Goal: Task Accomplishment & Management: Manage account settings

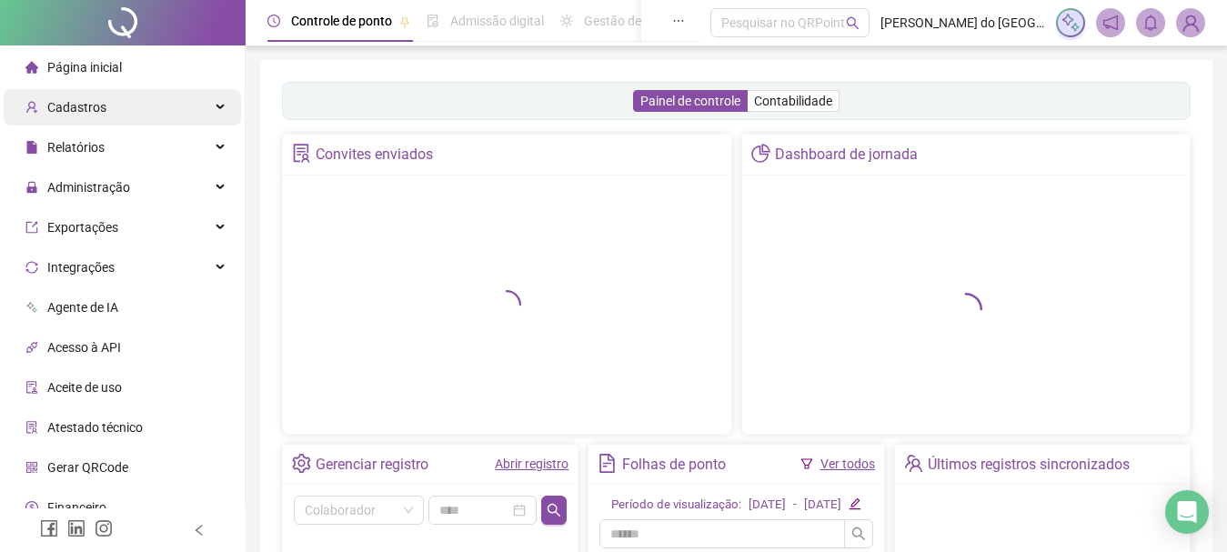
click at [166, 109] on div "Cadastros" at bounding box center [122, 107] width 237 height 36
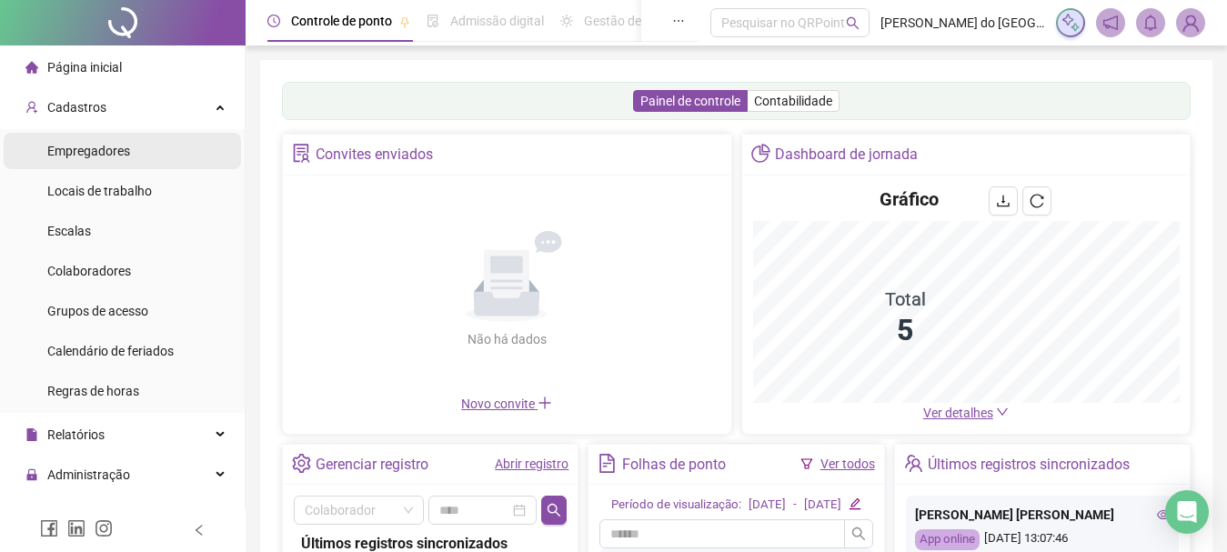
click at [95, 146] on span "Empregadores" at bounding box center [88, 151] width 83 height 15
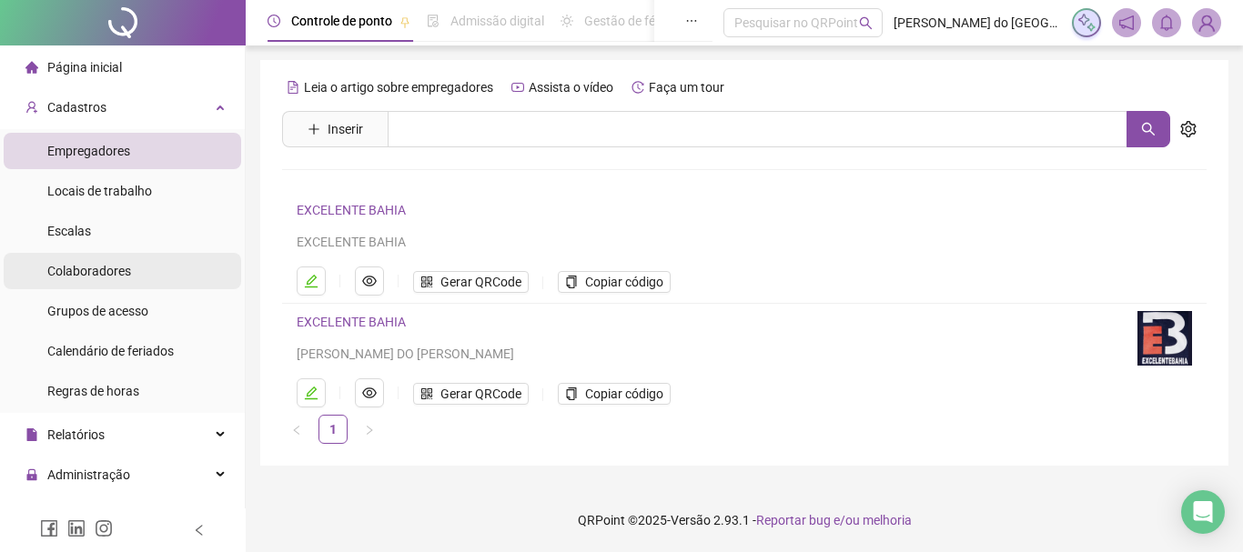
click at [84, 271] on span "Colaboradores" at bounding box center [89, 271] width 84 height 15
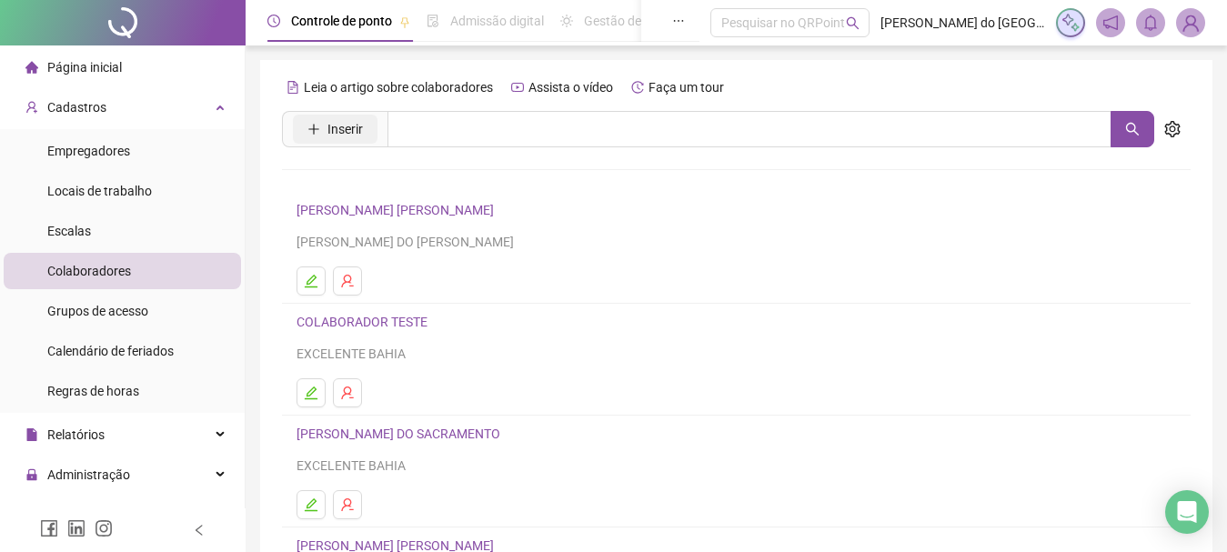
click at [348, 123] on span "Inserir" at bounding box center [344, 129] width 35 height 20
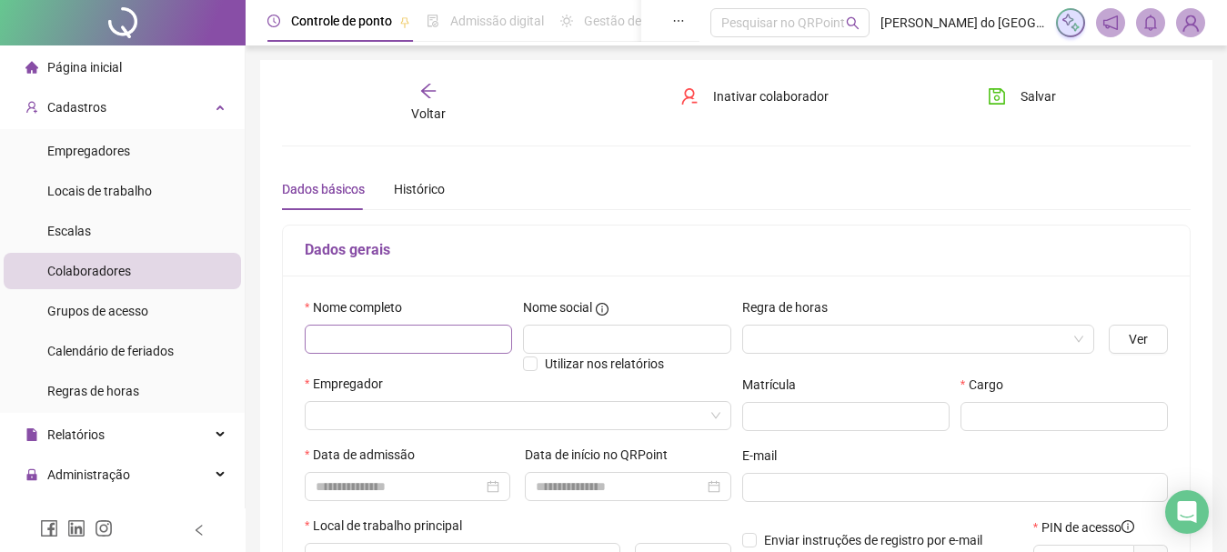
type input "*****"
click at [457, 329] on input "text" at bounding box center [408, 339] width 207 height 29
click at [1077, 334] on span at bounding box center [918, 339] width 331 height 27
type input "**********"
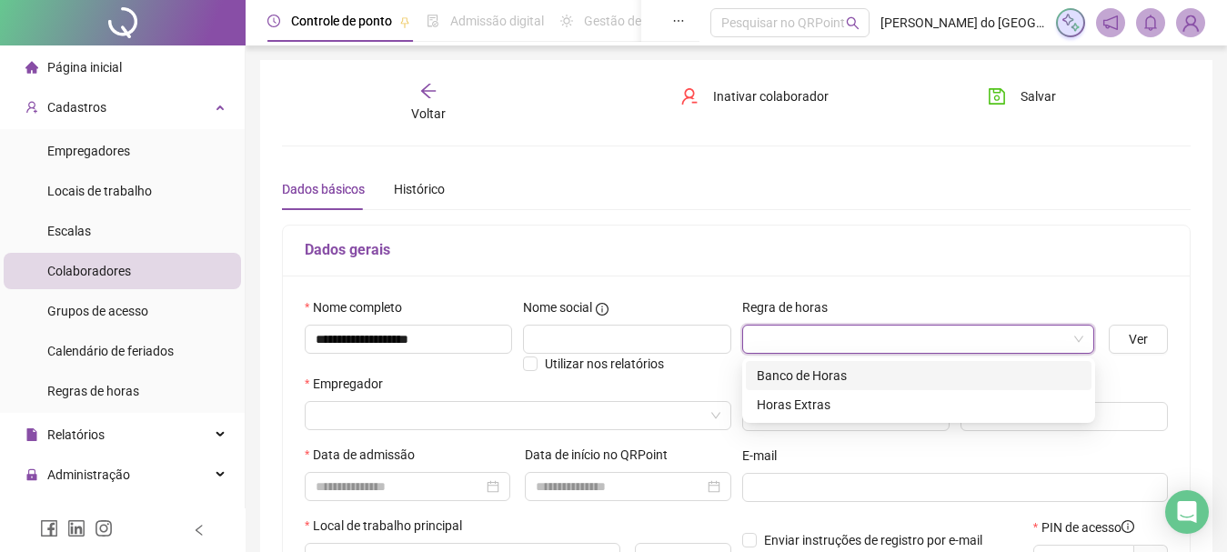
click at [1077, 334] on span at bounding box center [918, 339] width 331 height 27
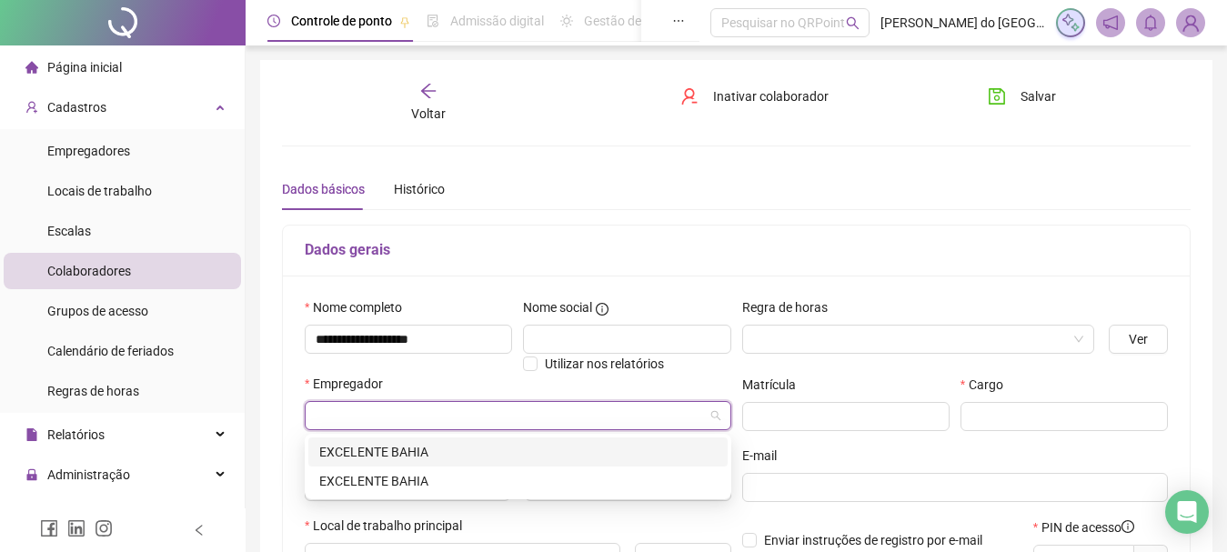
click at [632, 418] on input "search" at bounding box center [510, 415] width 388 height 27
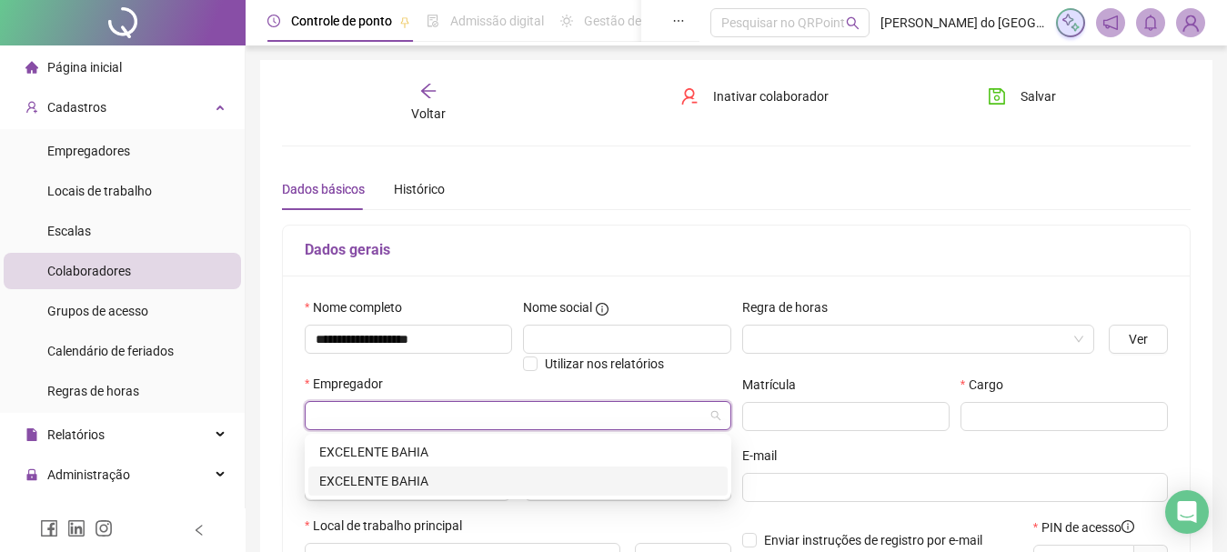
click at [534, 480] on div "EXCELENTE BAHIA" at bounding box center [518, 481] width 398 height 20
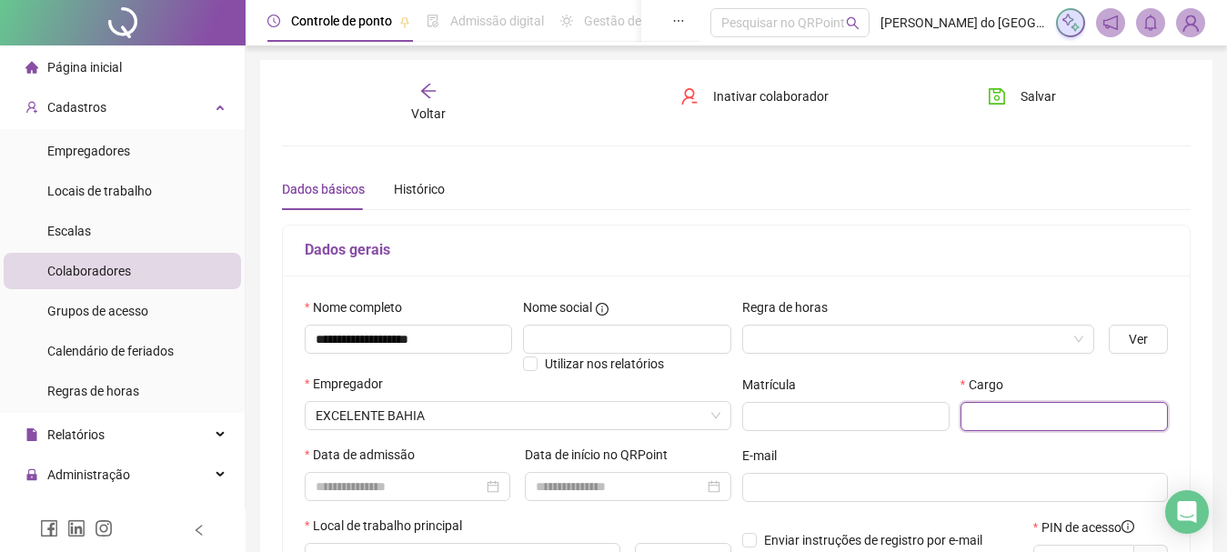
click at [1000, 418] on input "text" at bounding box center [1064, 416] width 207 height 29
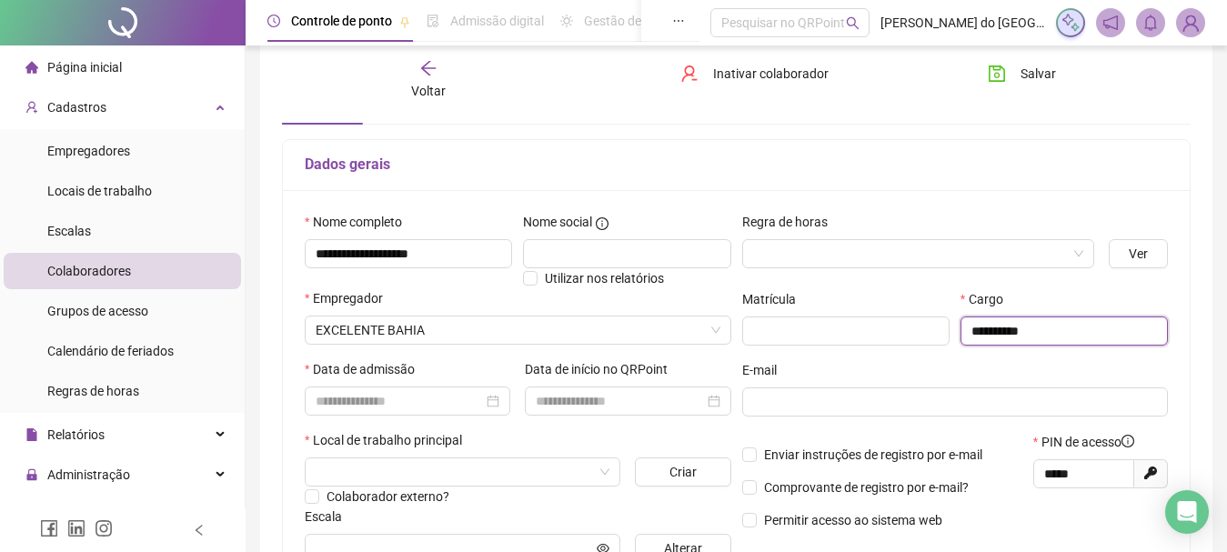
scroll to position [89, 0]
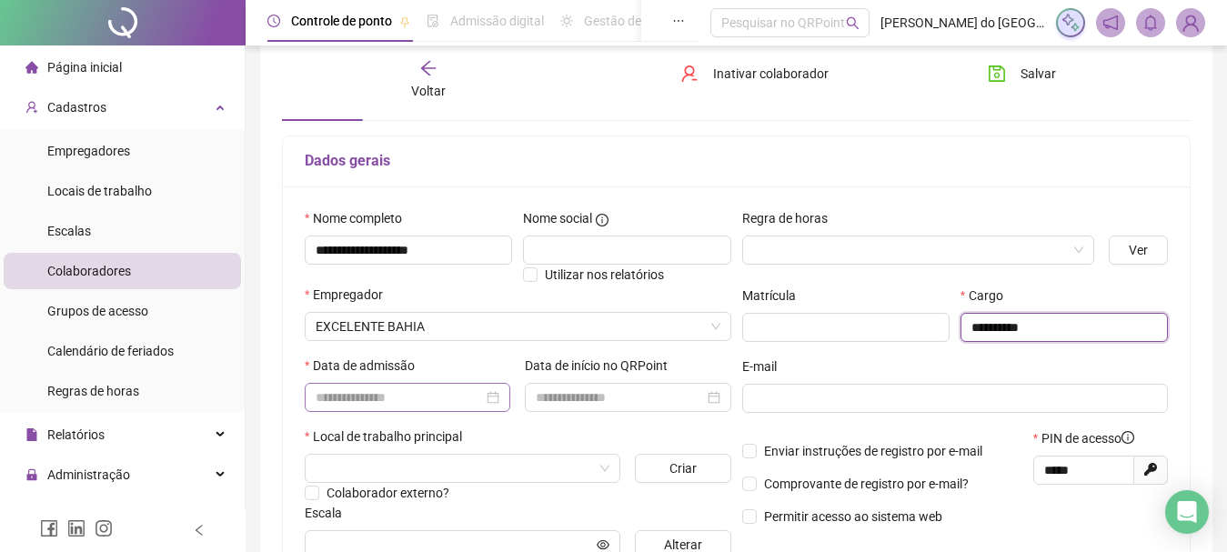
click at [495, 398] on div at bounding box center [408, 398] width 184 height 20
type input "**********"
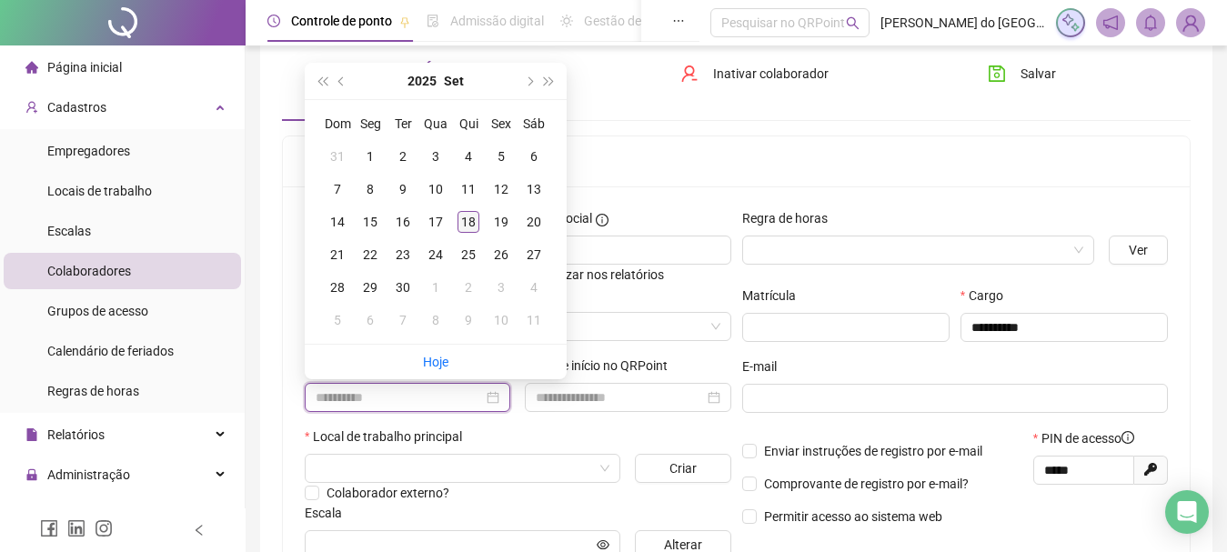
type input "**********"
click at [470, 215] on div "18" at bounding box center [469, 222] width 22 height 22
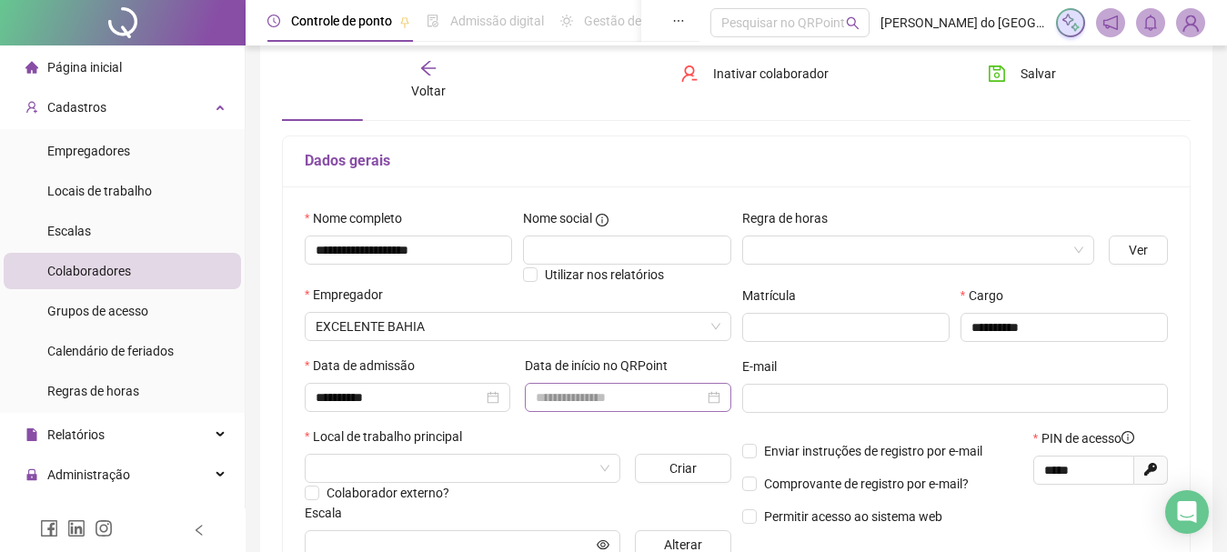
click at [716, 403] on div at bounding box center [628, 398] width 184 height 20
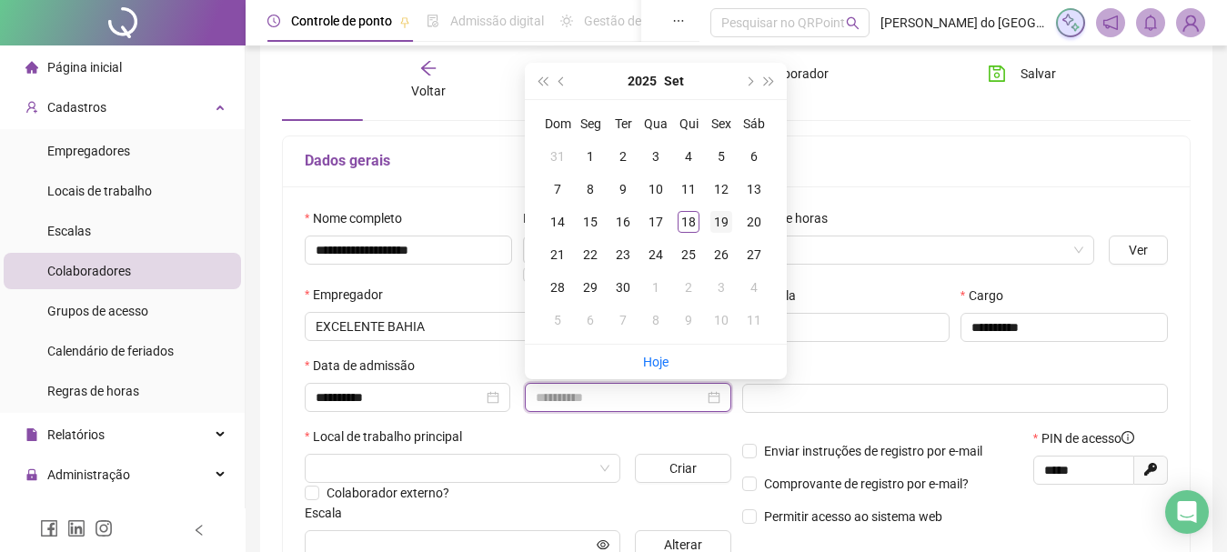
type input "**********"
click at [718, 227] on div "19" at bounding box center [721, 222] width 22 height 22
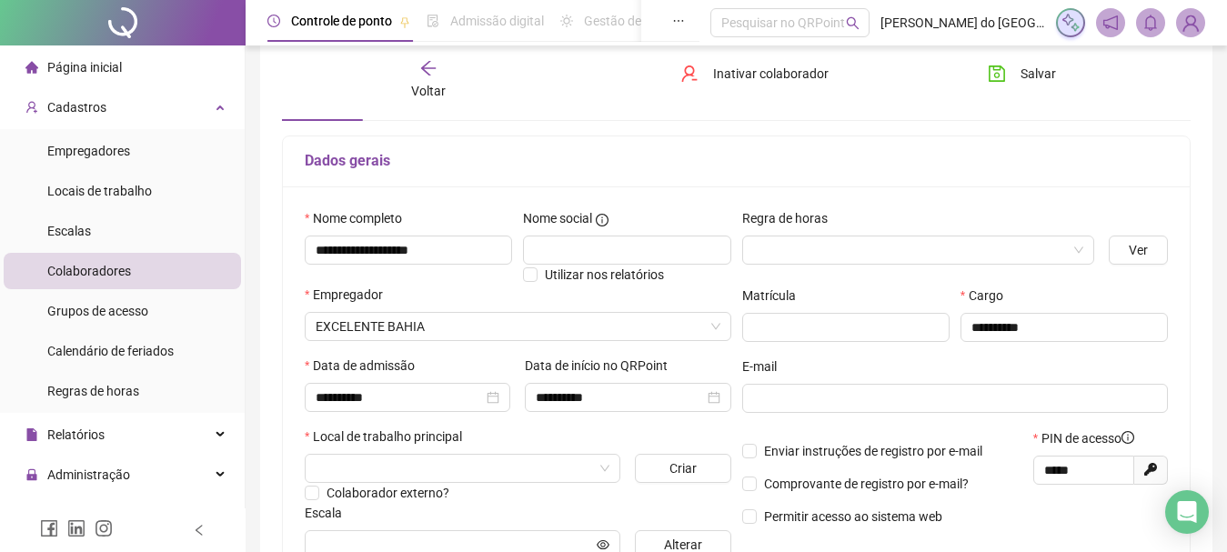
click at [718, 227] on div "Nome social" at bounding box center [626, 221] width 207 height 27
click at [811, 400] on input "text" at bounding box center [953, 398] width 401 height 20
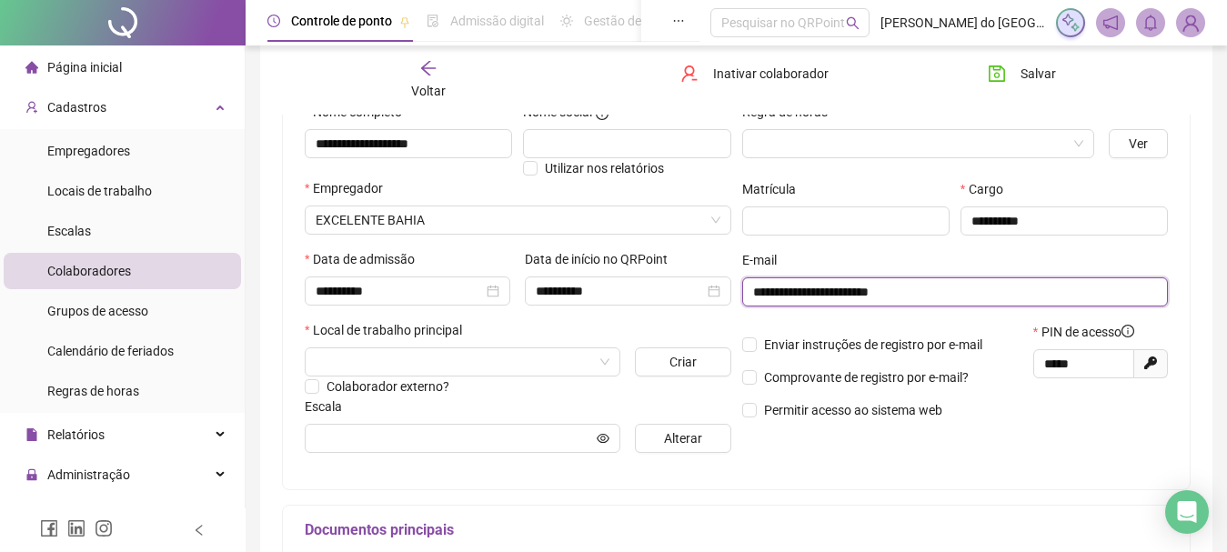
scroll to position [201, 0]
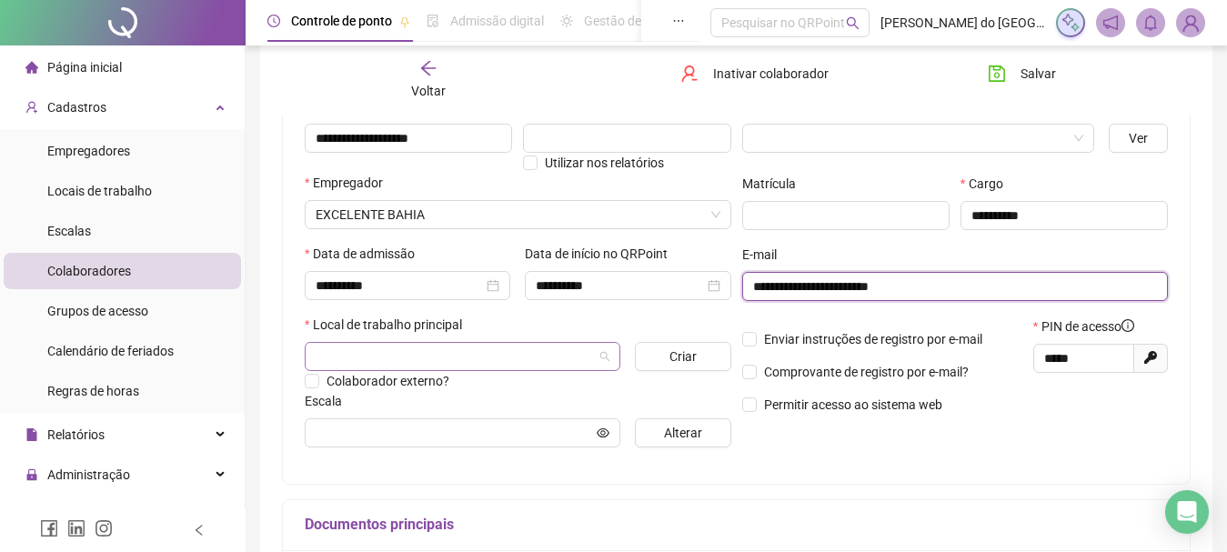
click at [595, 352] on span at bounding box center [463, 356] width 294 height 27
type input "**********"
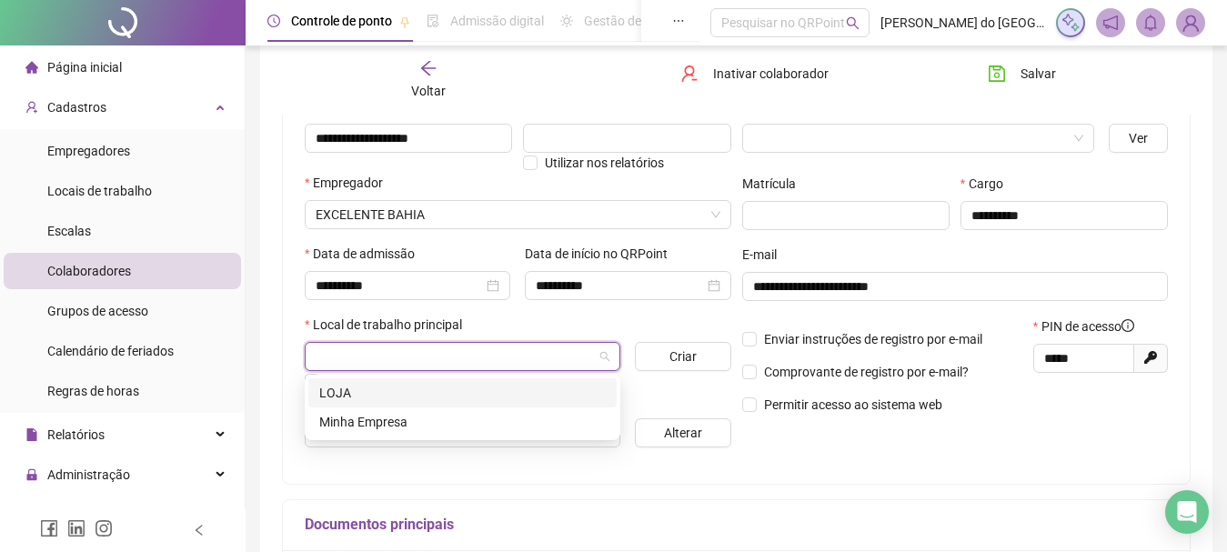
click at [348, 396] on div "LOJA" at bounding box center [462, 393] width 287 height 20
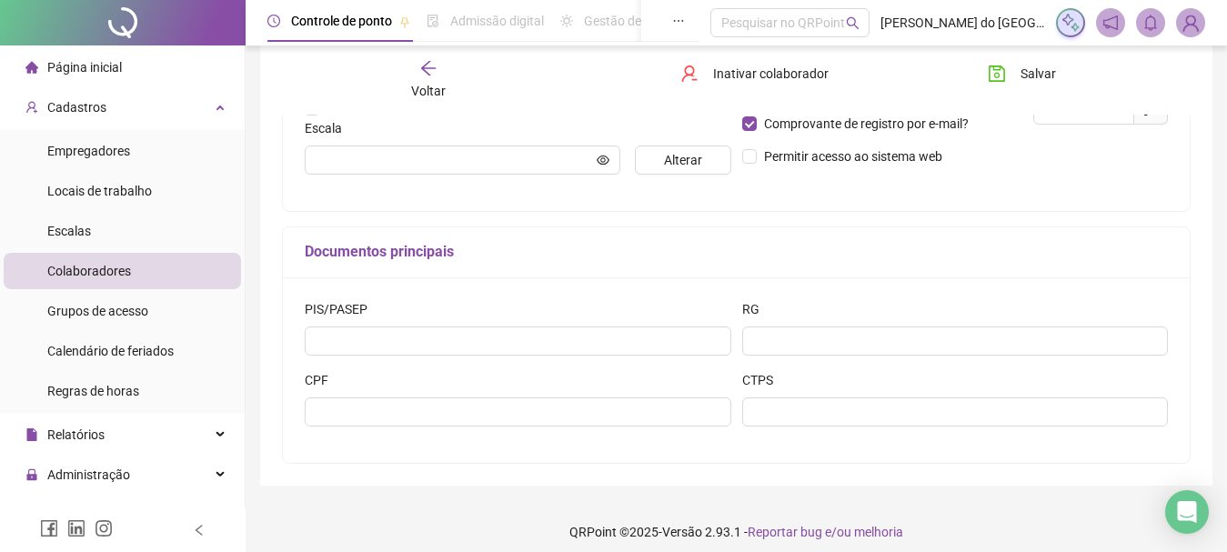
scroll to position [486, 0]
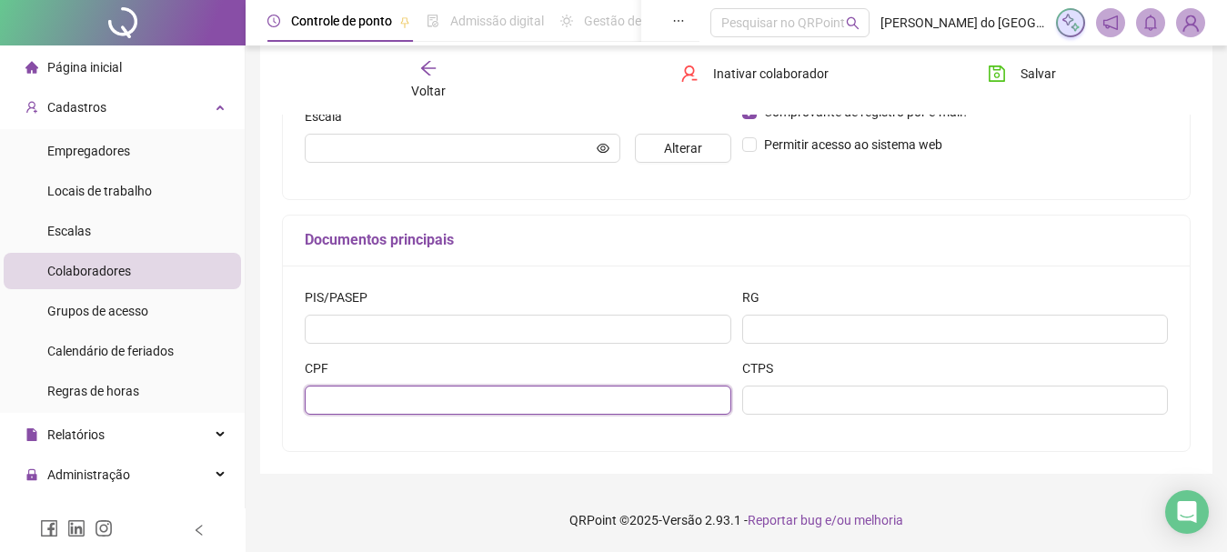
click at [463, 396] on input "text" at bounding box center [518, 400] width 427 height 29
click at [469, 398] on input "**********" at bounding box center [518, 400] width 427 height 29
type input "**********"
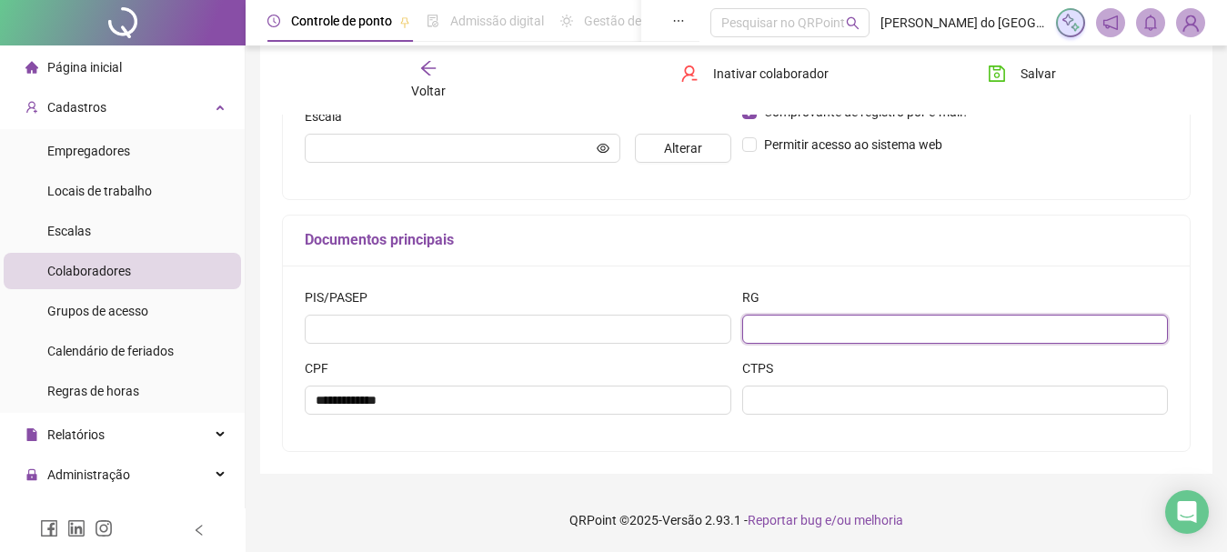
click at [797, 325] on input "text" at bounding box center [955, 329] width 427 height 29
type input "**********"
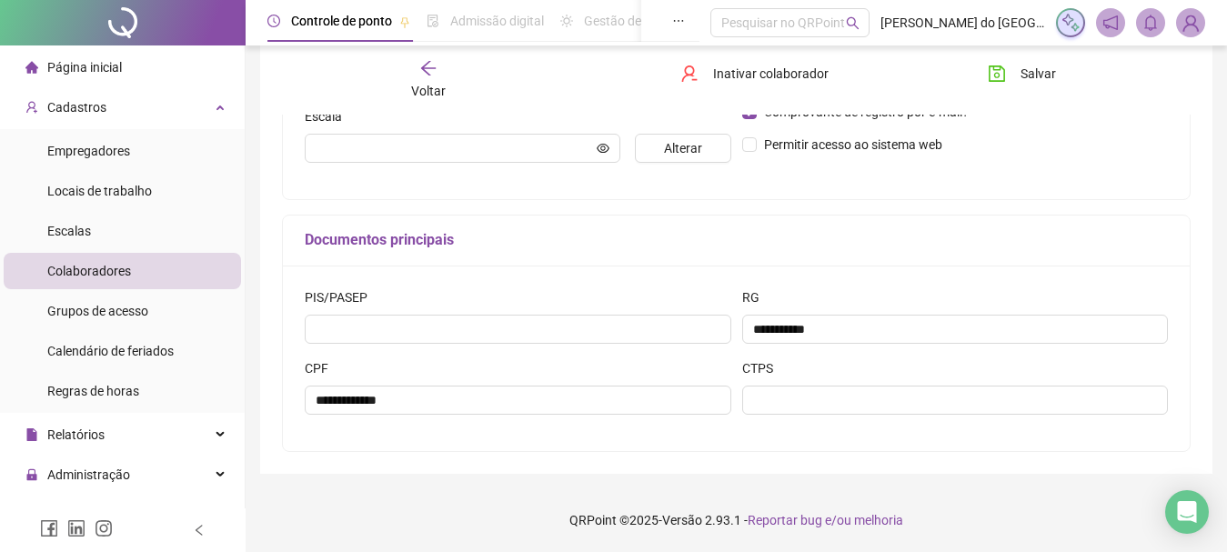
click at [771, 433] on div "**********" at bounding box center [736, 359] width 907 height 186
click at [434, 420] on div "**********" at bounding box center [518, 393] width 438 height 71
click at [412, 410] on input "**********" at bounding box center [518, 400] width 427 height 29
click at [380, 400] on input "**********" at bounding box center [518, 400] width 427 height 29
click at [313, 399] on input "**********" at bounding box center [518, 400] width 427 height 29
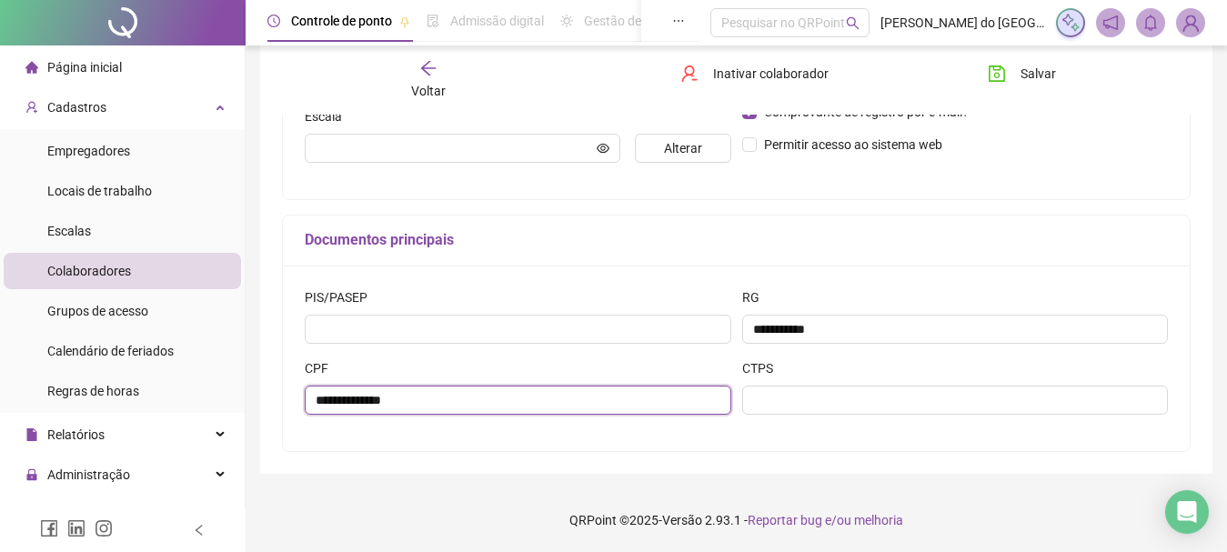
type input "**********"
click at [555, 435] on div "**********" at bounding box center [736, 359] width 907 height 186
click at [1014, 73] on button "Salvar" at bounding box center [1022, 73] width 96 height 29
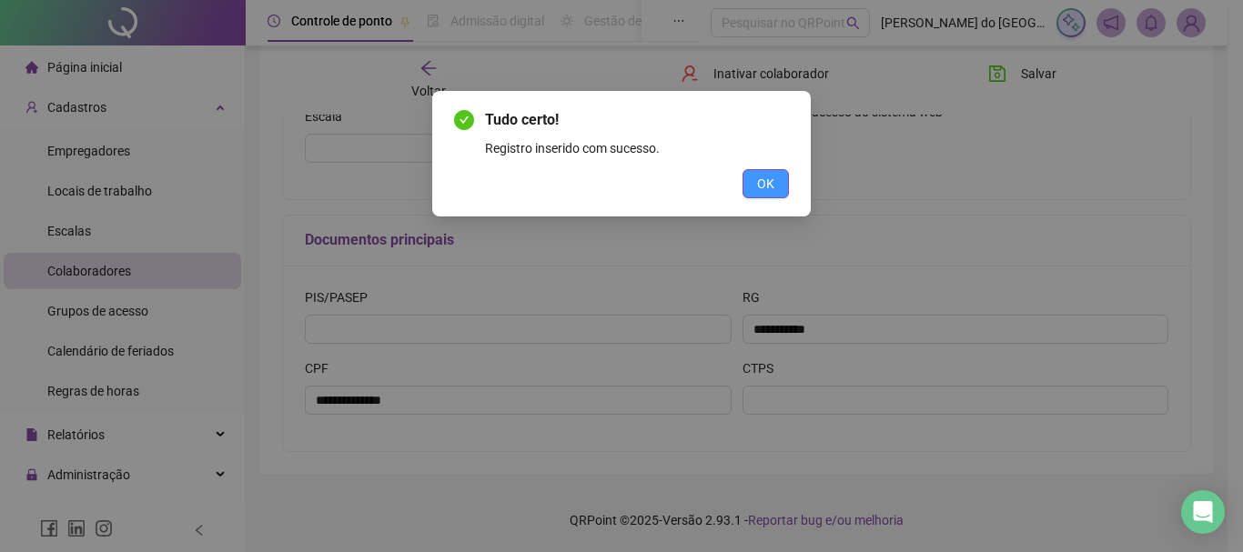
click at [778, 172] on button "OK" at bounding box center [765, 183] width 46 height 29
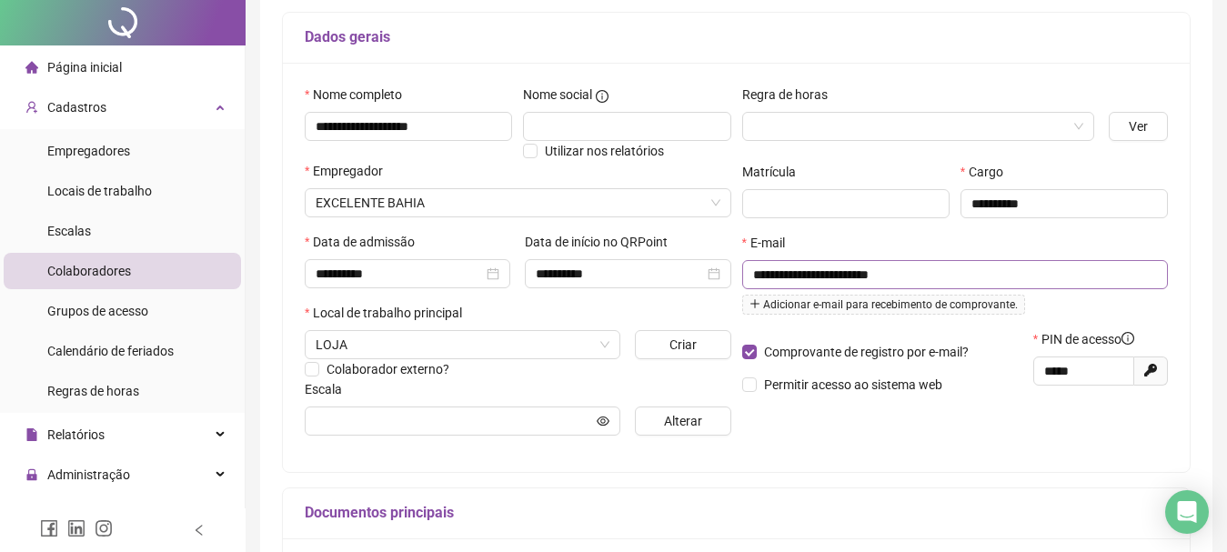
scroll to position [0, 0]
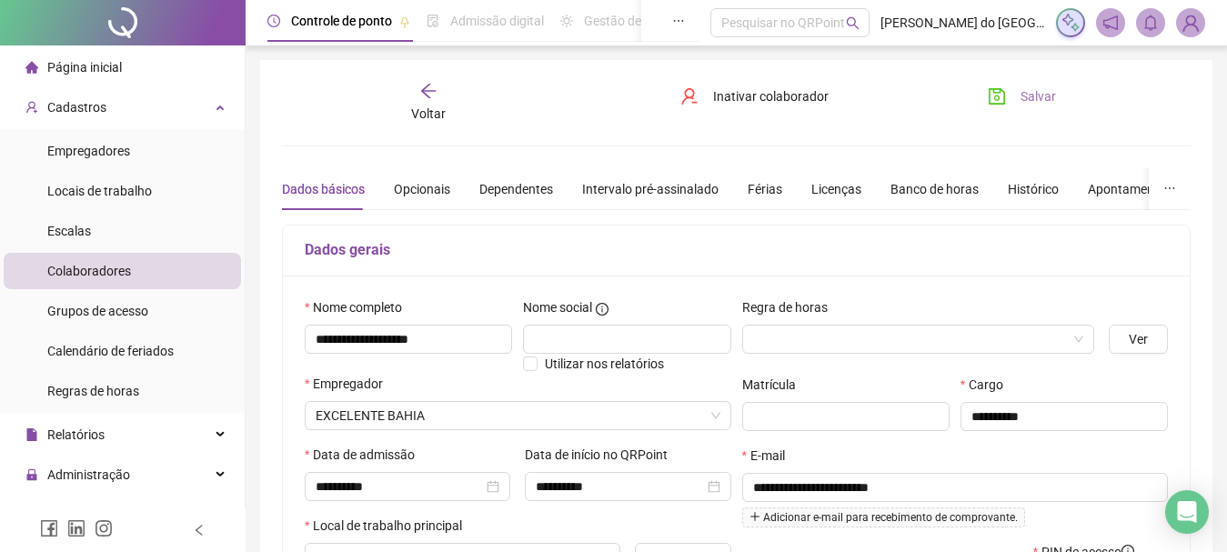
click at [1013, 96] on button "Salvar" at bounding box center [1022, 96] width 96 height 29
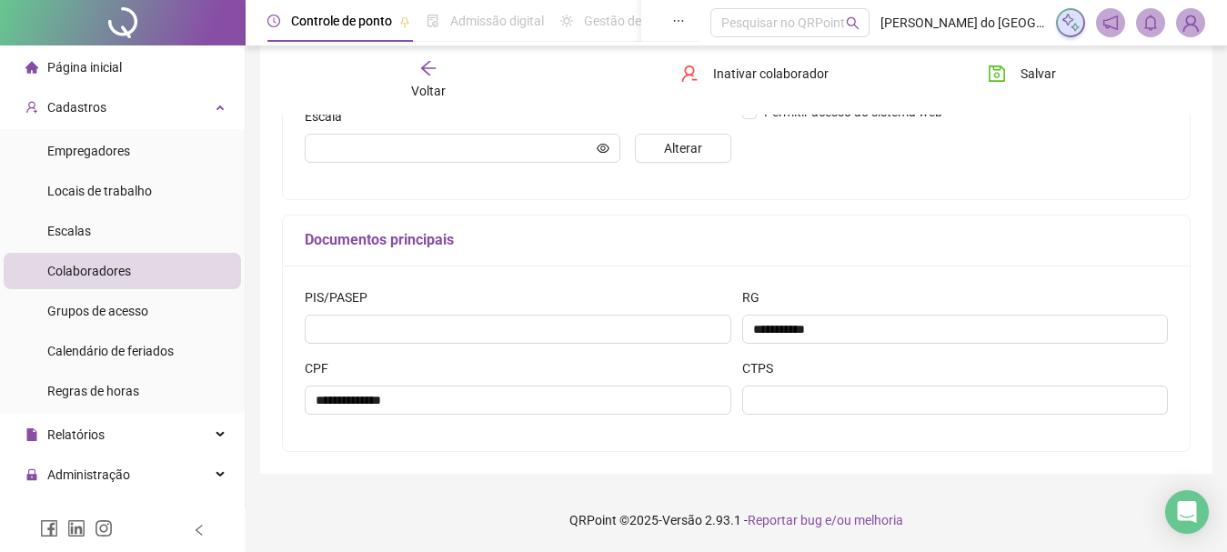
scroll to position [213, 0]
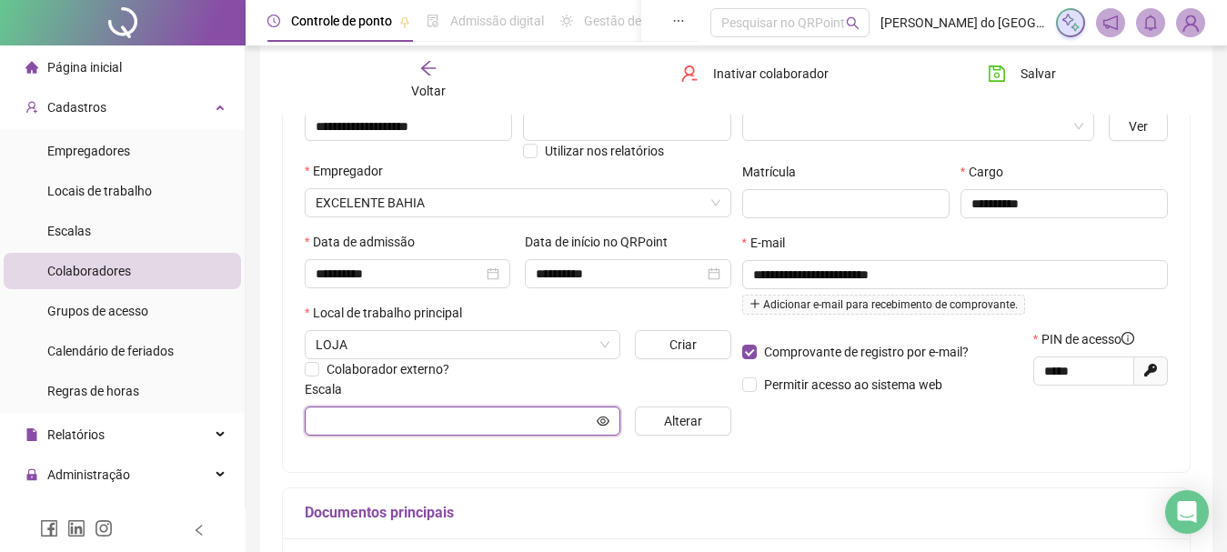
click at [598, 417] on icon "eye" at bounding box center [603, 421] width 13 height 13
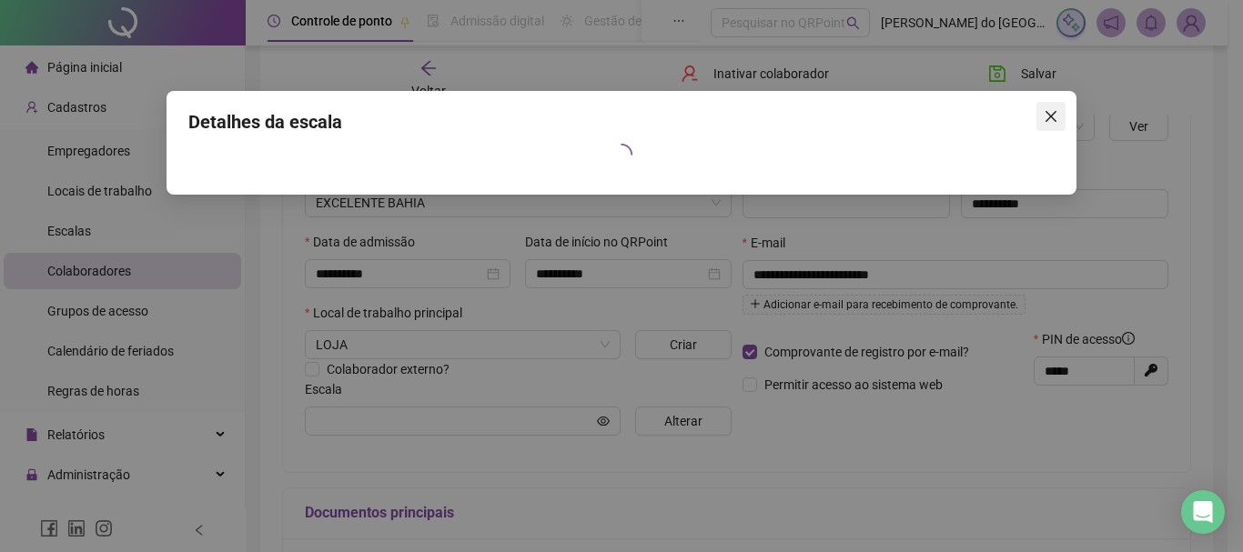
click at [1049, 110] on icon "close" at bounding box center [1050, 116] width 15 height 15
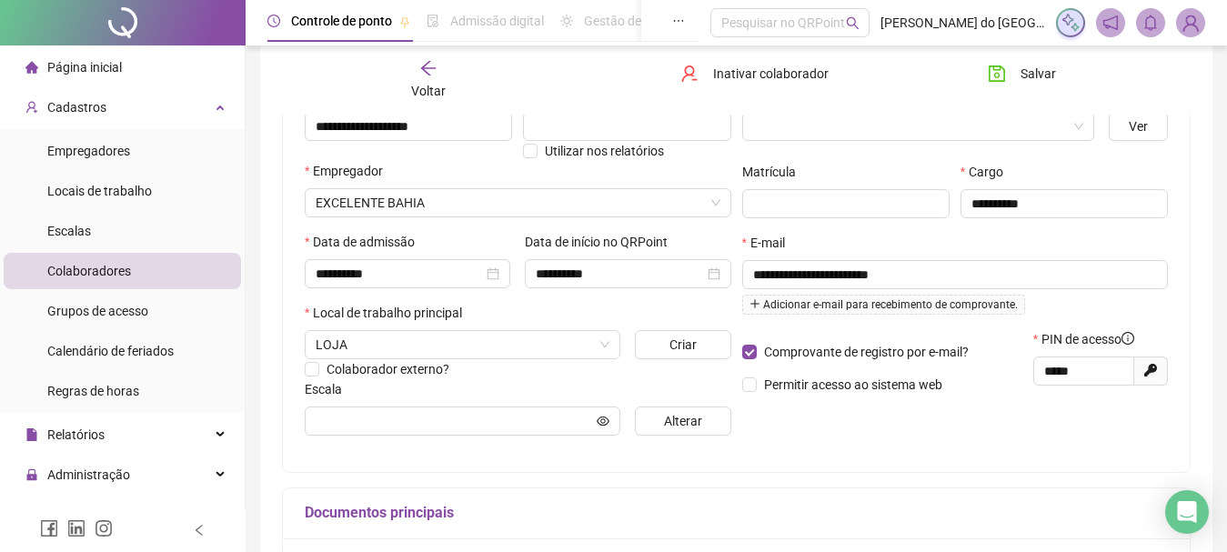
click at [659, 417] on button "Alterar" at bounding box center [683, 421] width 96 height 29
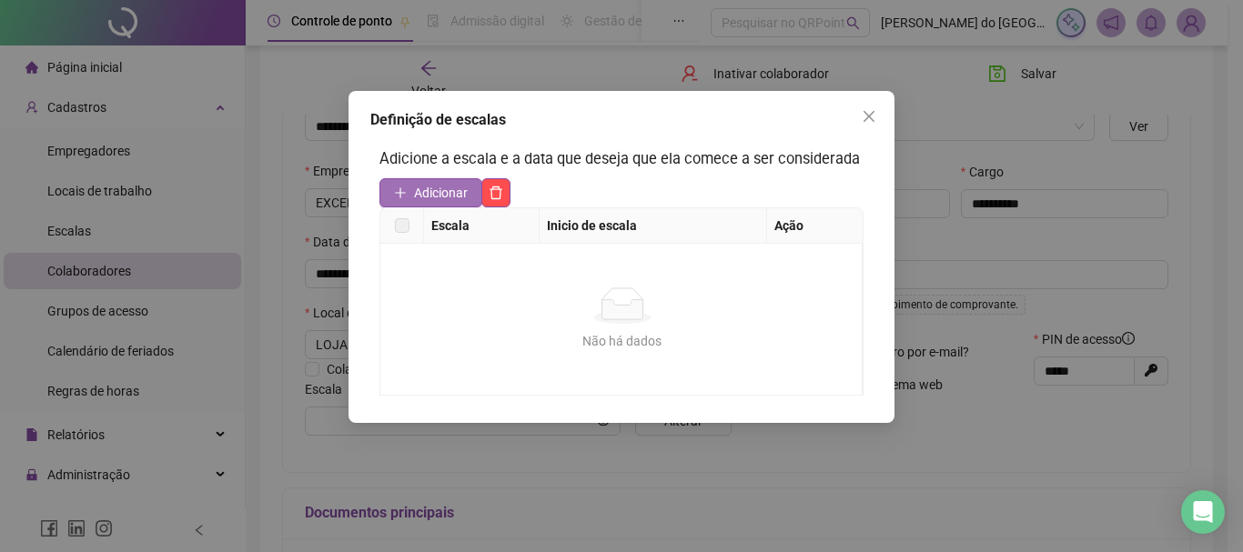
click at [425, 192] on span "Adicionar" at bounding box center [441, 193] width 54 height 20
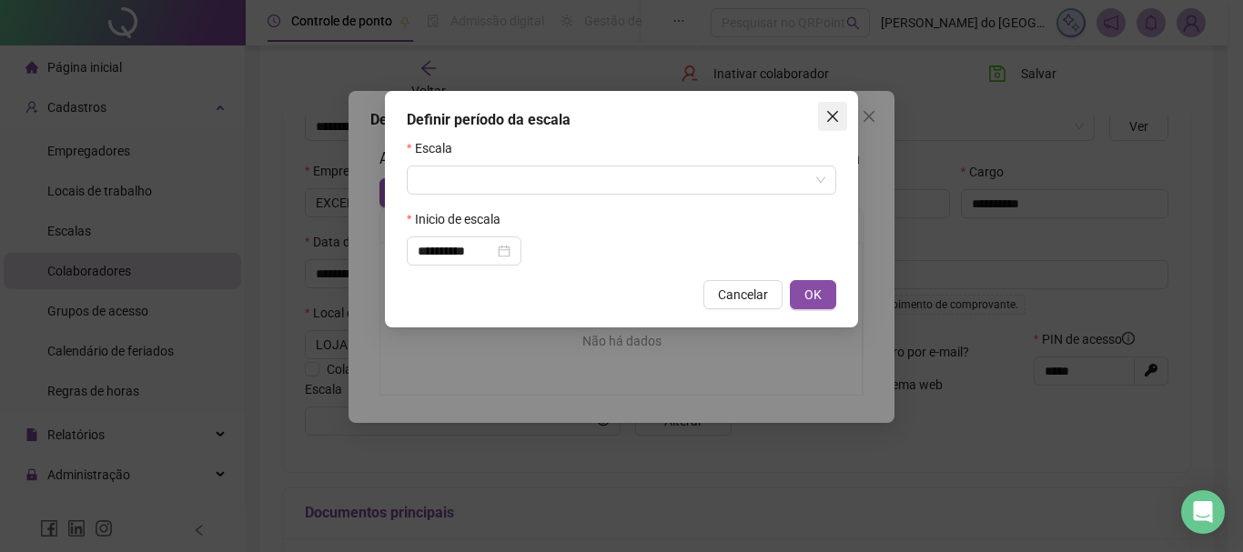
click at [839, 116] on icon "close" at bounding box center [832, 116] width 15 height 15
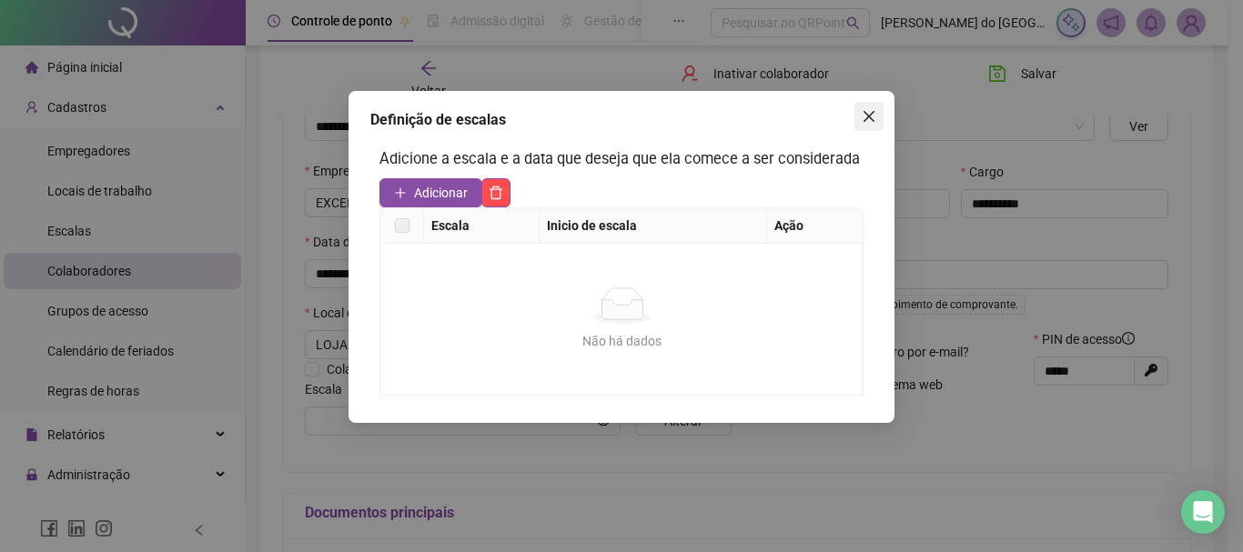
click at [866, 121] on icon "close" at bounding box center [869, 116] width 15 height 15
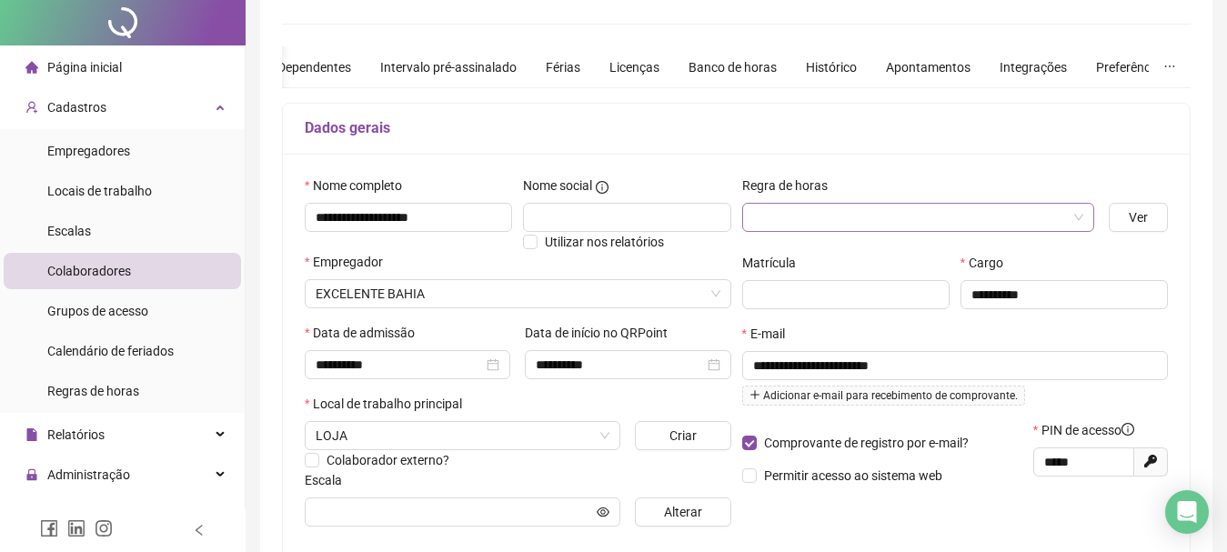
scroll to position [0, 0]
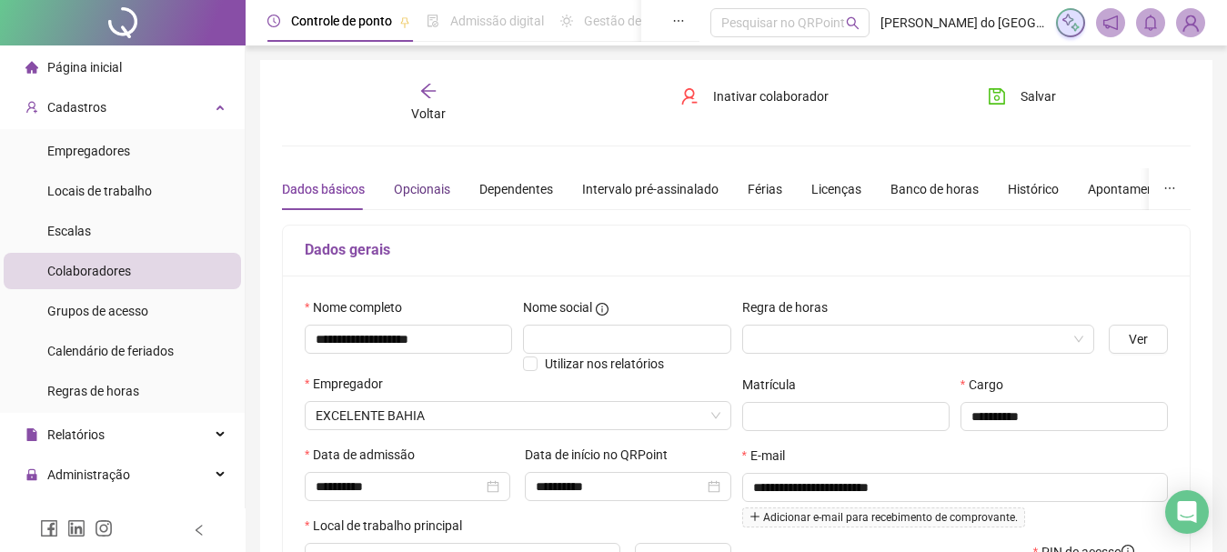
click at [418, 192] on div "Opcionais" at bounding box center [422, 189] width 56 height 20
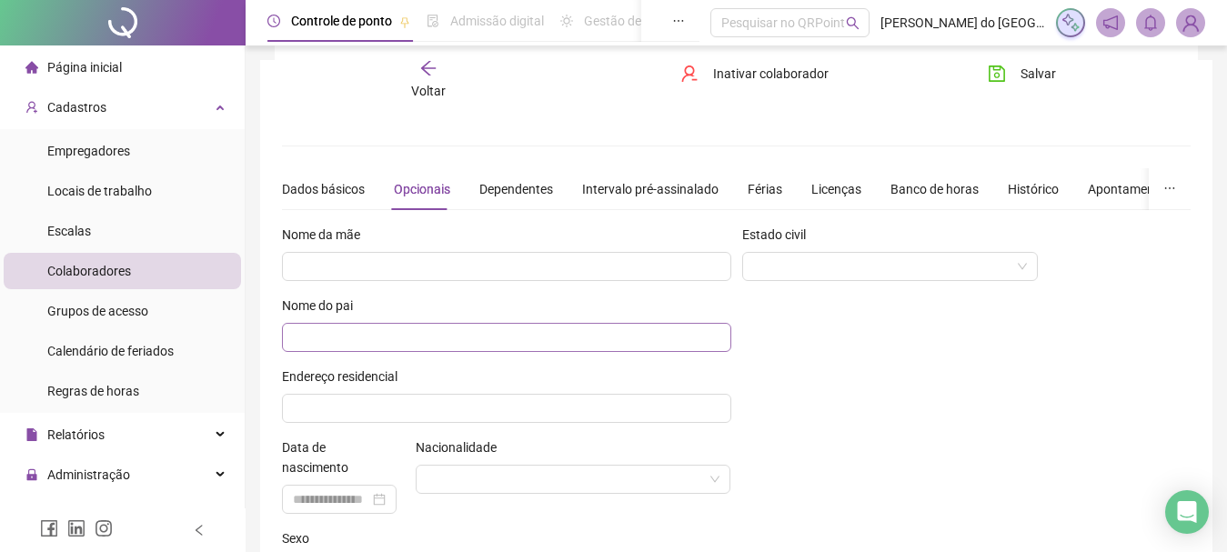
scroll to position [147, 0]
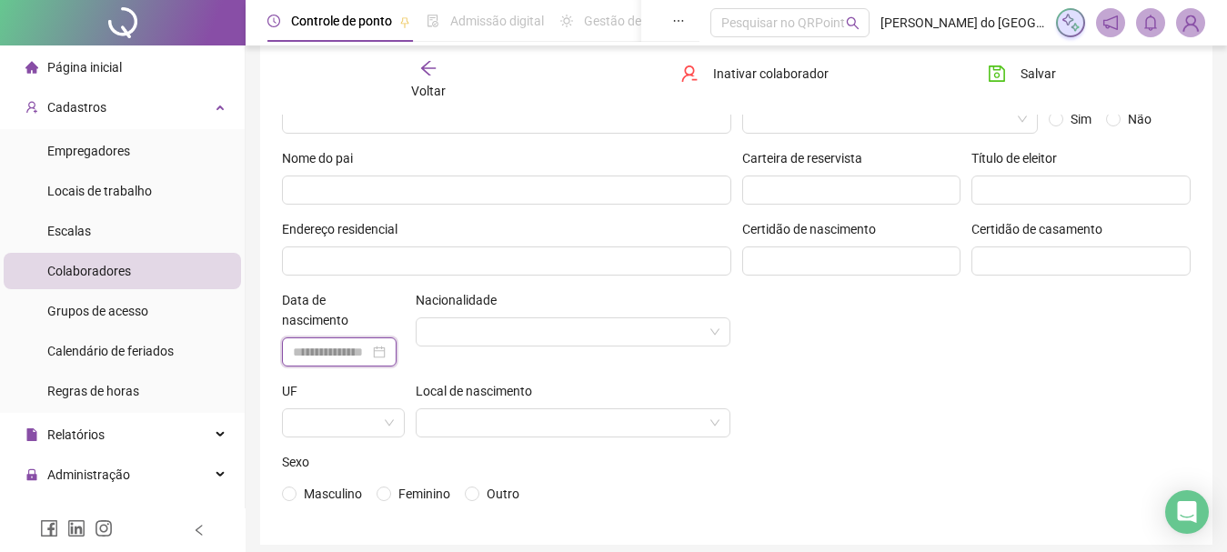
click at [344, 350] on input at bounding box center [331, 352] width 76 height 20
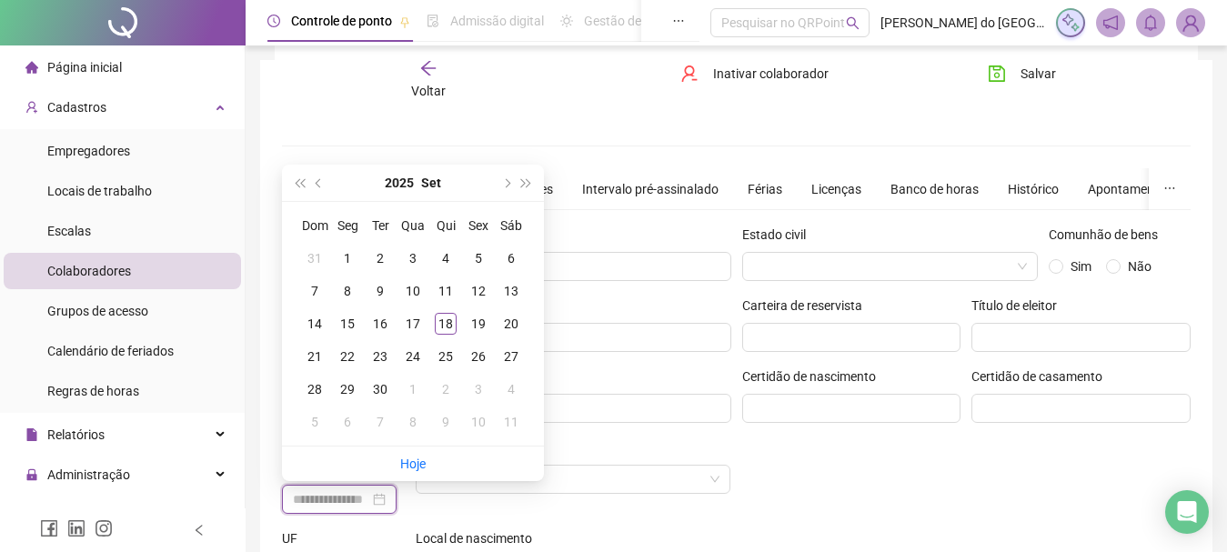
scroll to position [182, 0]
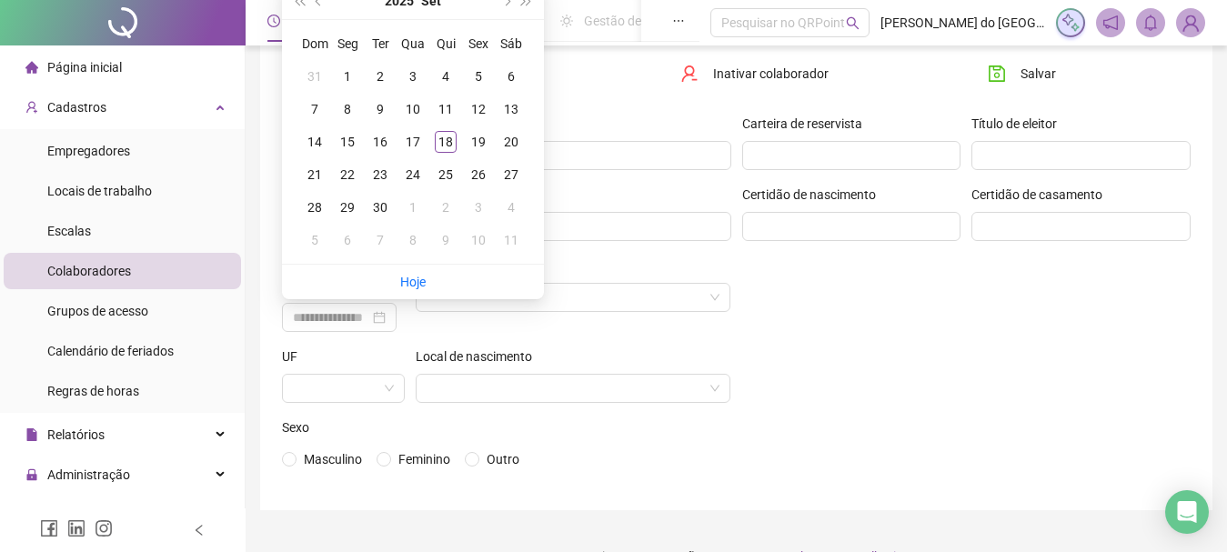
click at [746, 318] on div "Estado civil Comunhão de bens Sim Não Carteira de reservista Título de eleitor …" at bounding box center [967, 266] width 460 height 446
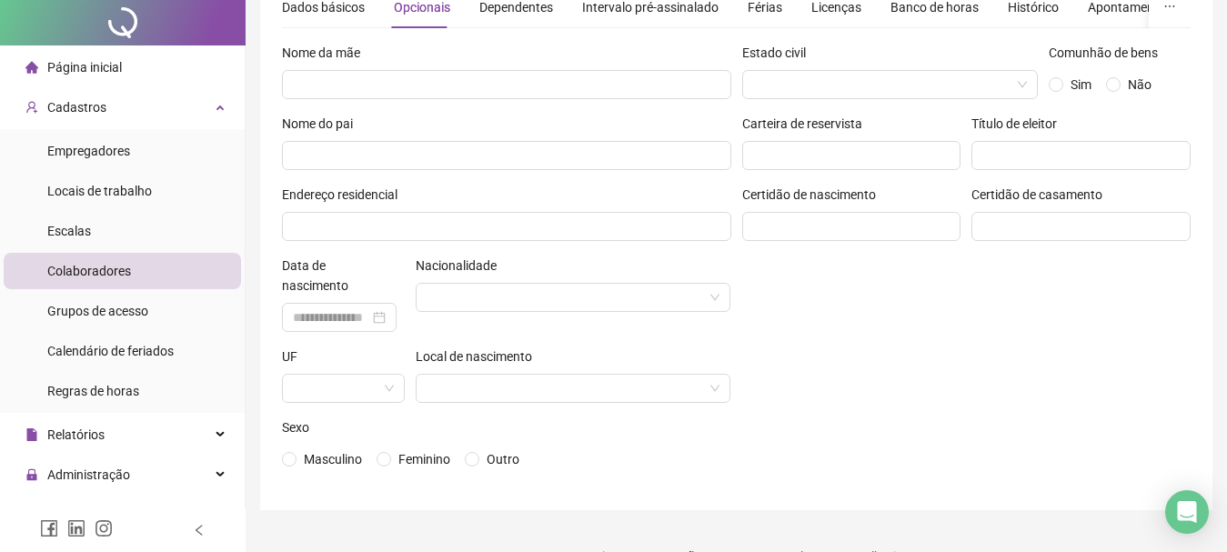
scroll to position [0, 0]
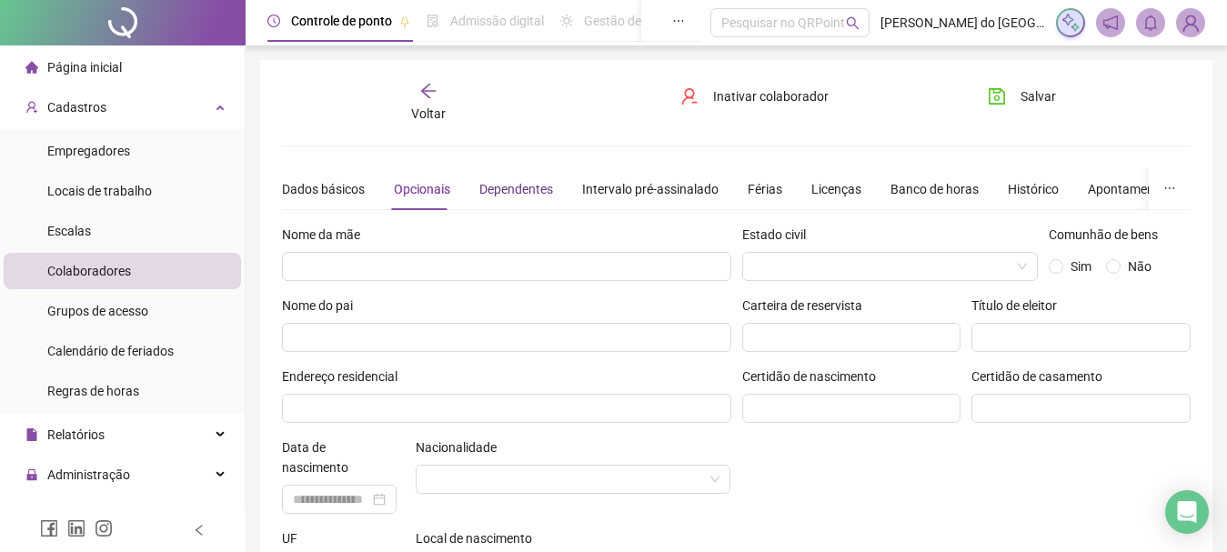
click at [506, 195] on div "Dependentes" at bounding box center [516, 189] width 74 height 20
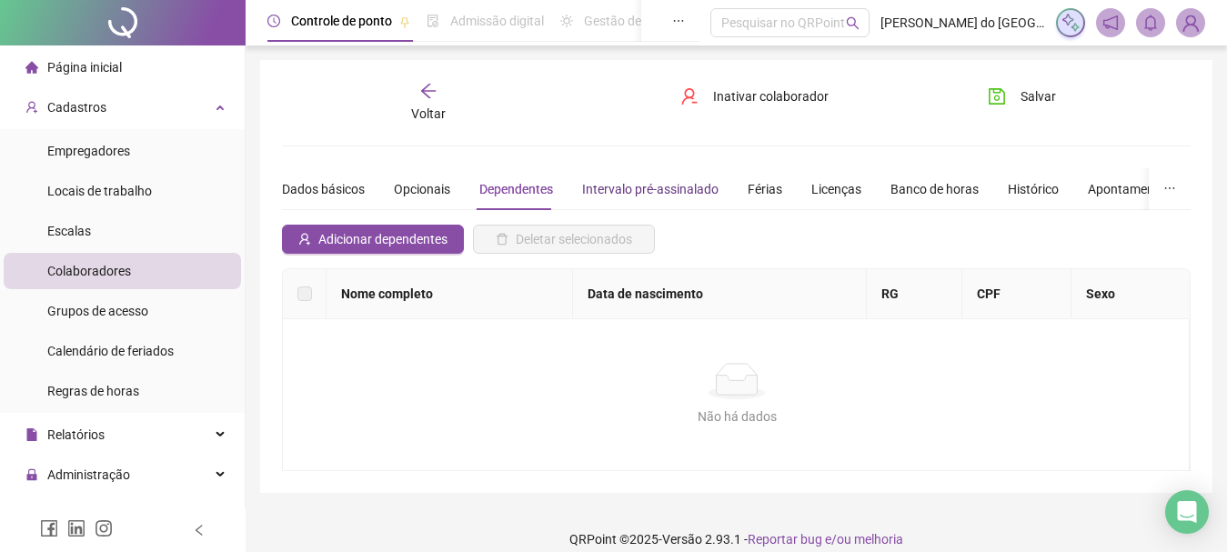
click at [640, 195] on div "Intervalo pré-assinalado" at bounding box center [650, 189] width 136 height 20
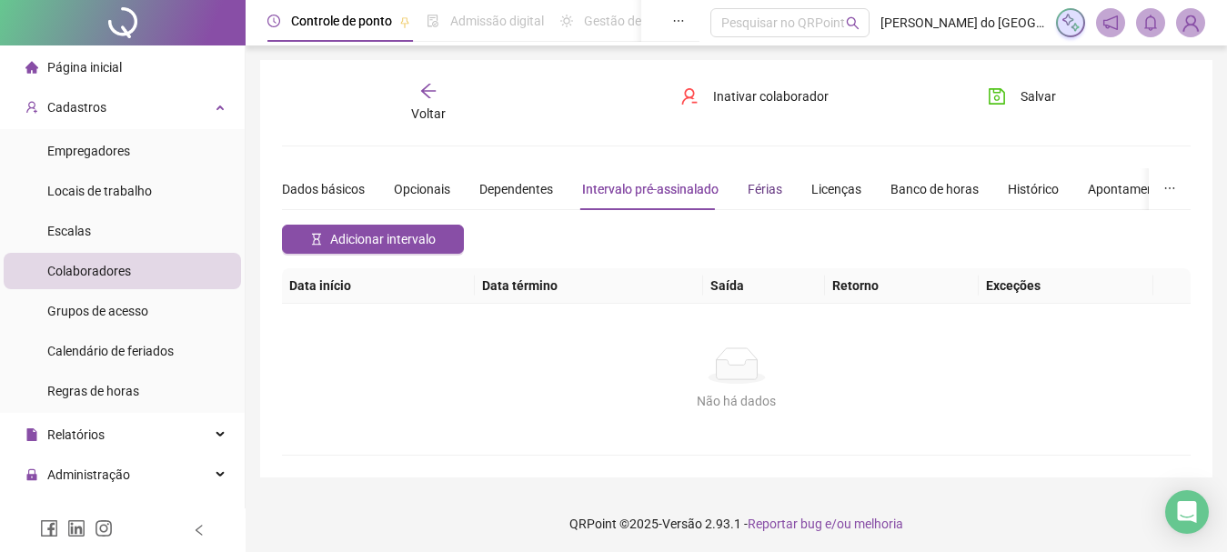
click at [759, 188] on div "Férias" at bounding box center [765, 189] width 35 height 20
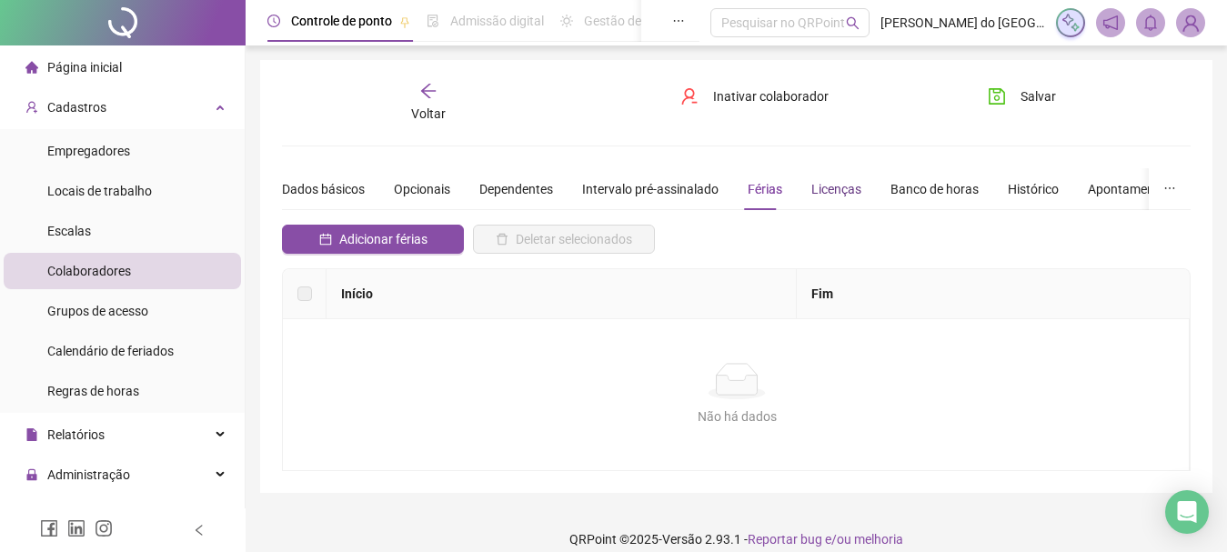
click at [830, 186] on div "Licenças" at bounding box center [836, 189] width 50 height 20
click at [921, 186] on div "Banco de horas" at bounding box center [935, 189] width 88 height 20
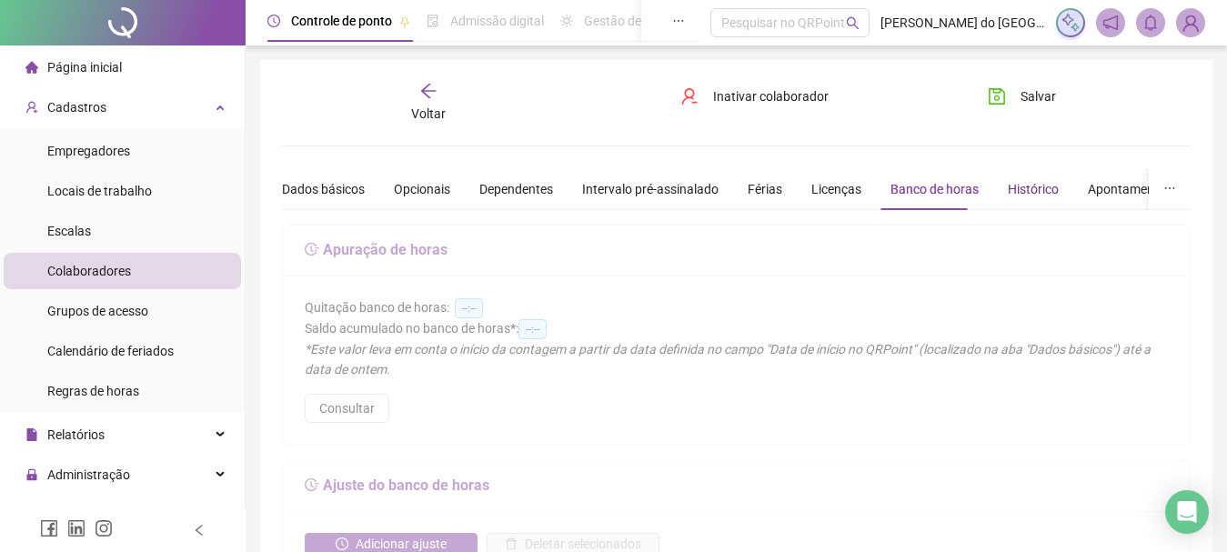
click at [1034, 186] on div "Histórico" at bounding box center [1033, 189] width 51 height 20
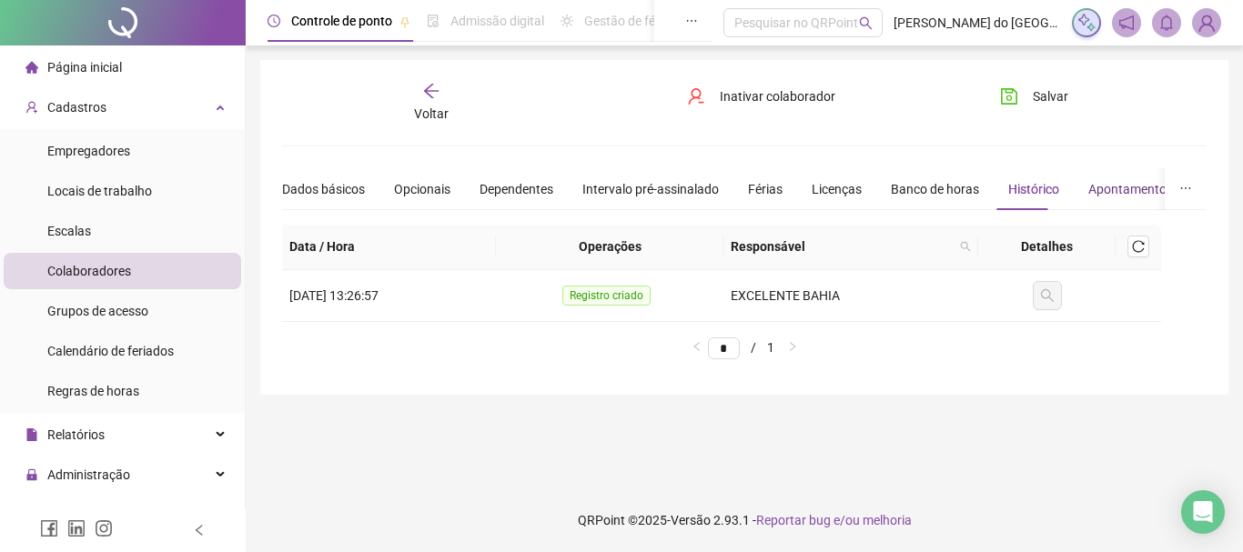
click at [1103, 190] on div "Apontamentos" at bounding box center [1130, 189] width 85 height 20
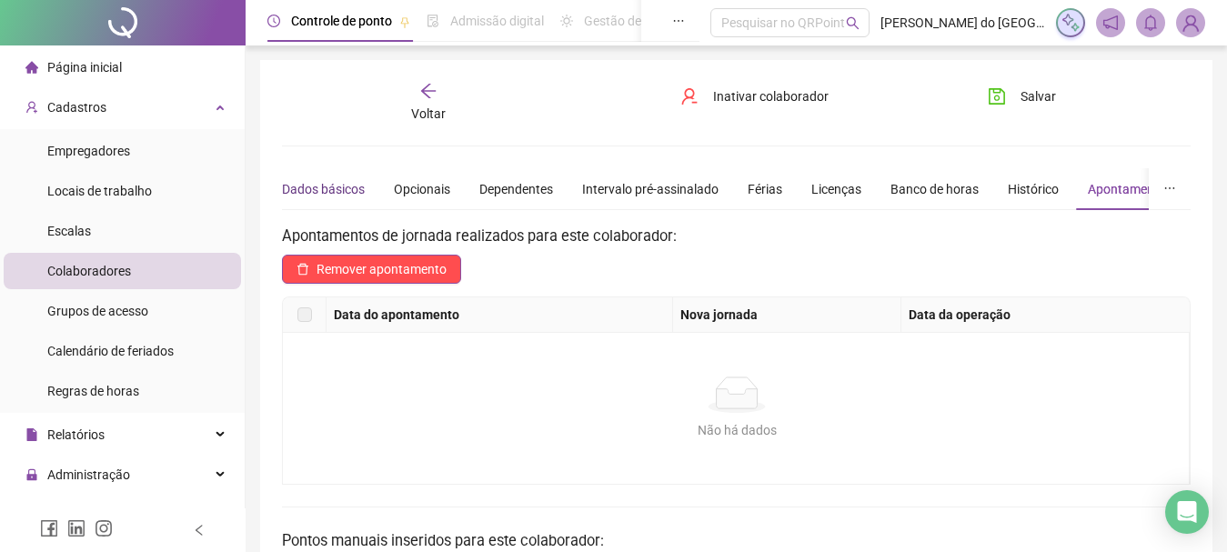
click at [321, 186] on div "Dados básicos" at bounding box center [323, 189] width 83 height 20
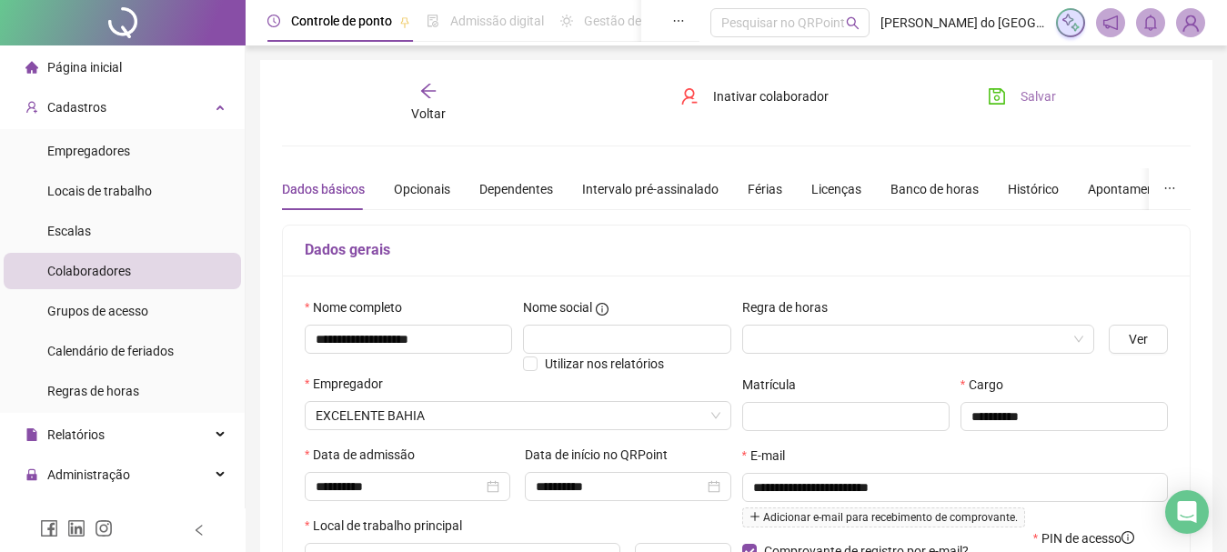
click at [1017, 100] on button "Salvar" at bounding box center [1022, 96] width 96 height 29
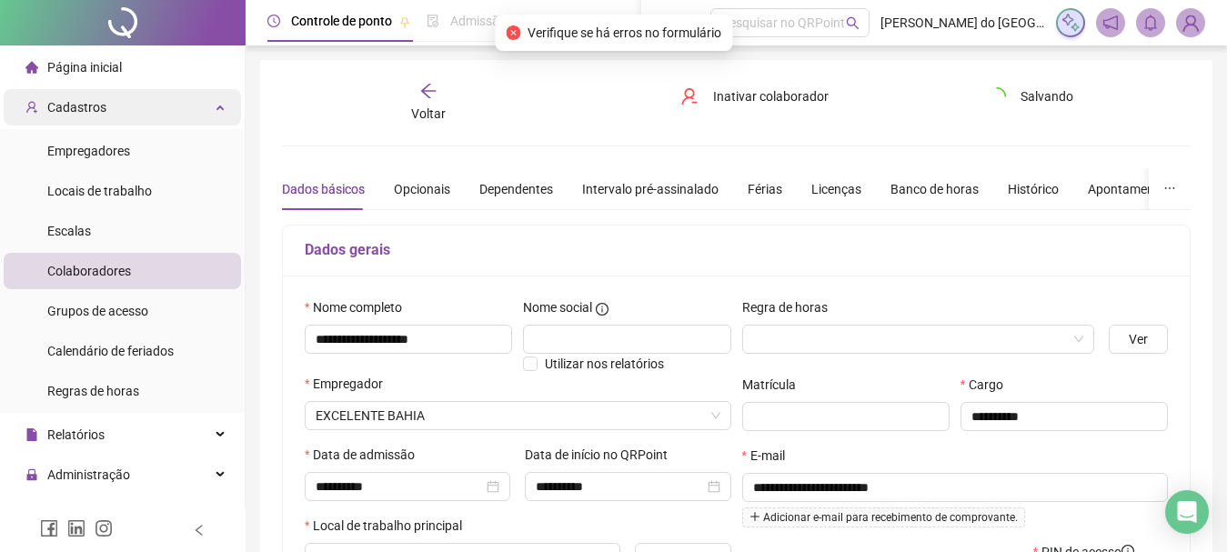
click at [196, 106] on div "Cadastros" at bounding box center [122, 107] width 237 height 36
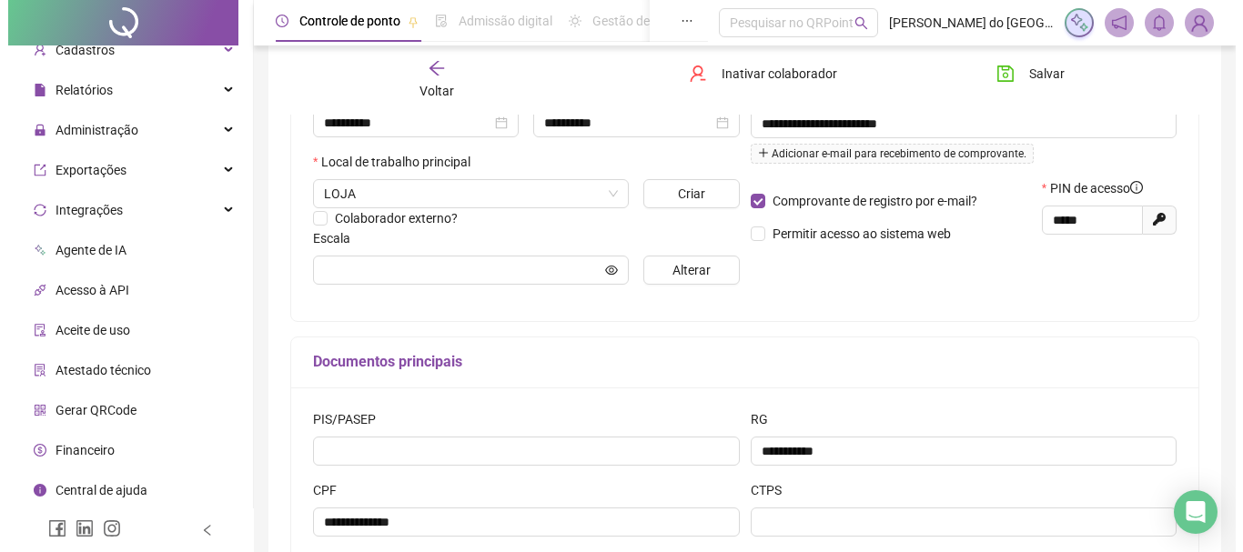
scroll to position [455, 0]
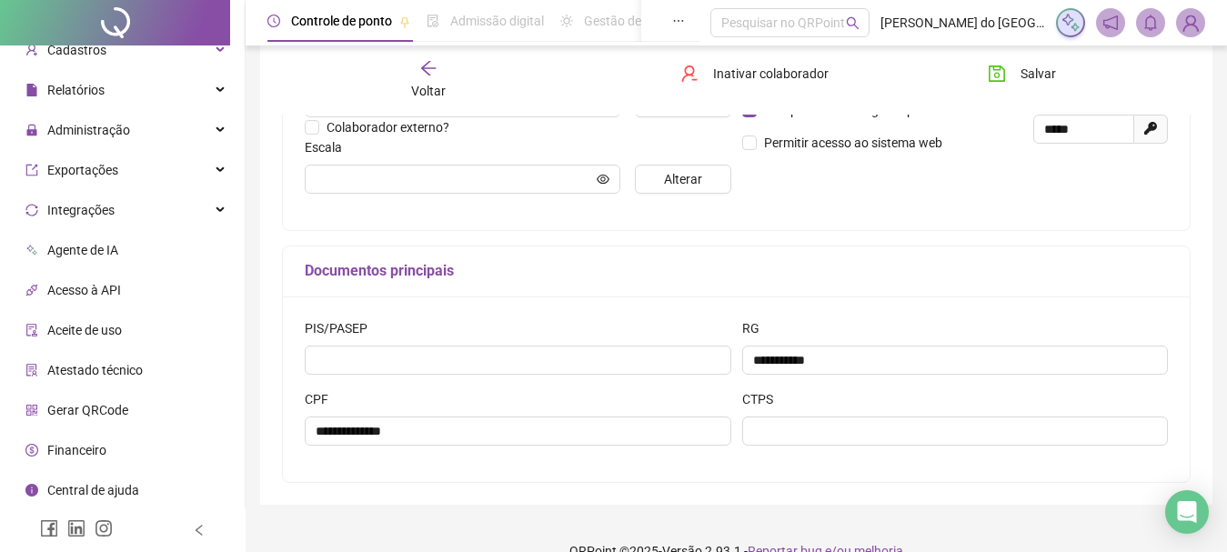
click at [98, 410] on span "Gerar QRCode" at bounding box center [87, 410] width 81 height 15
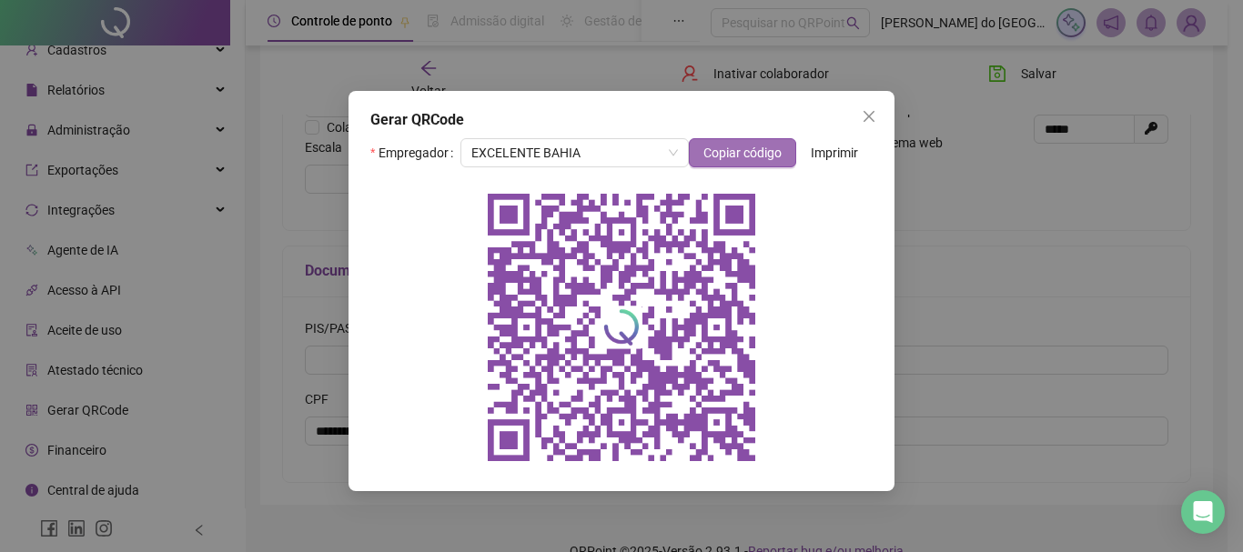
click at [760, 154] on span "Copiar código" at bounding box center [742, 153] width 78 height 20
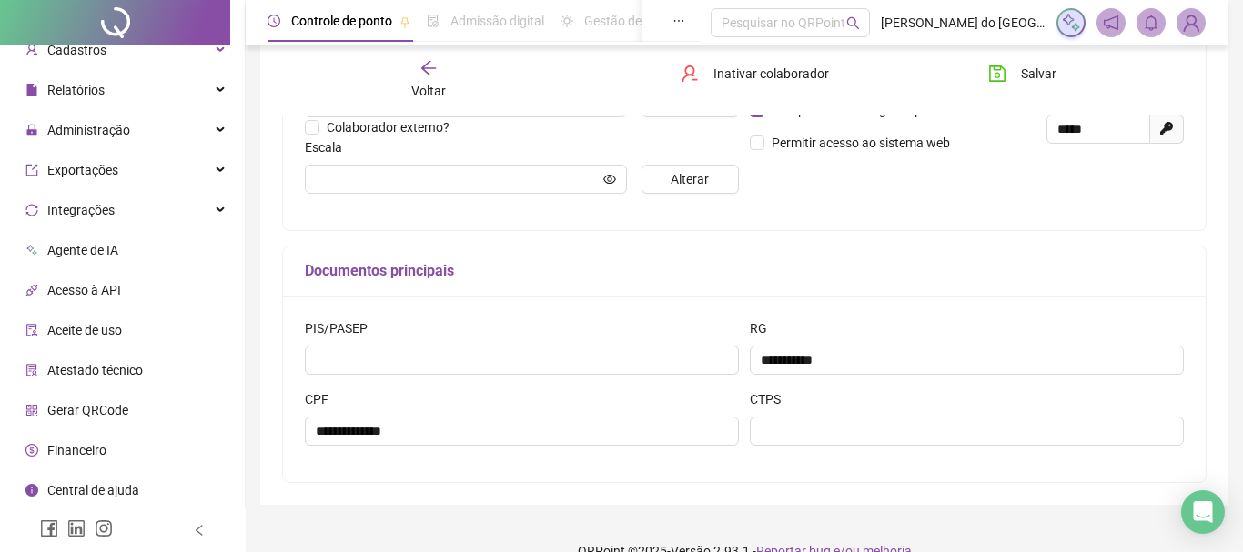
click at [98, 410] on span "Gerar QRCode" at bounding box center [87, 410] width 81 height 15
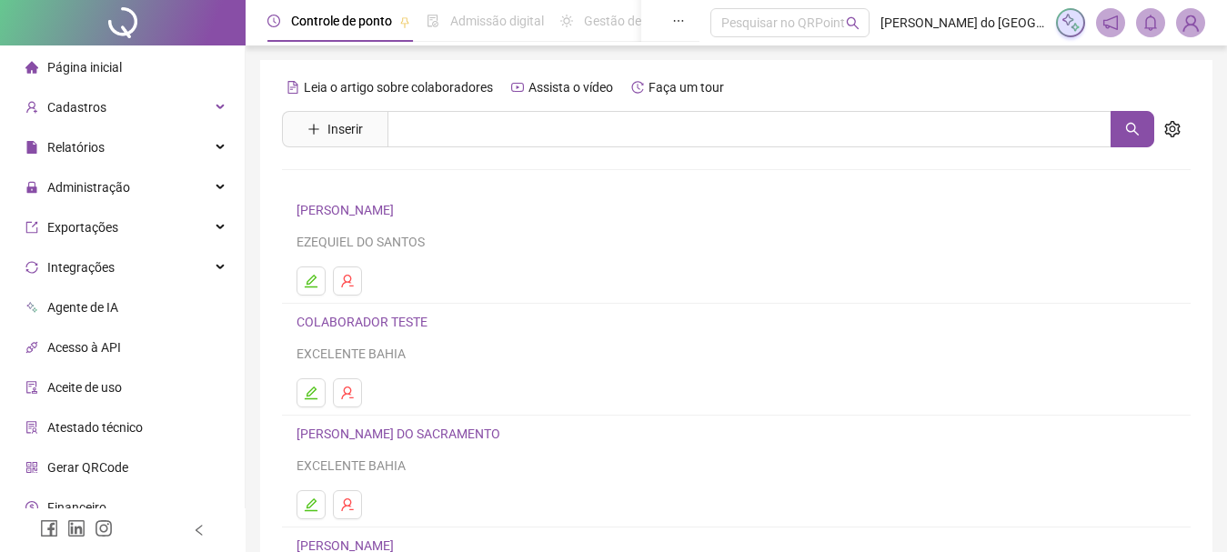
click at [100, 465] on span "Gerar QRCode" at bounding box center [87, 467] width 81 height 15
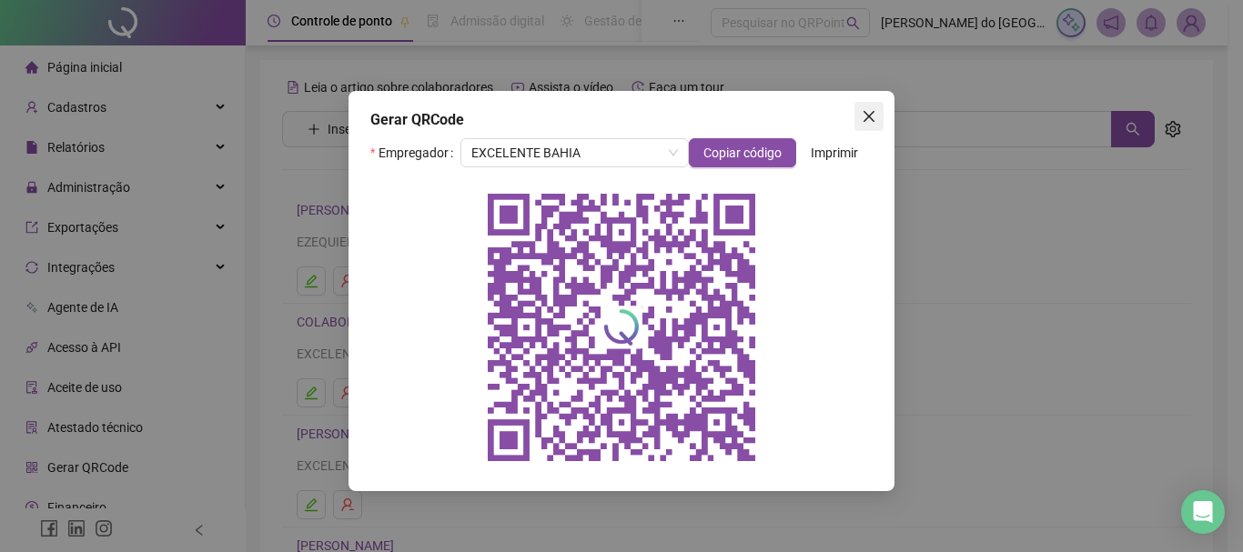
click at [867, 116] on icon "close" at bounding box center [869, 116] width 15 height 15
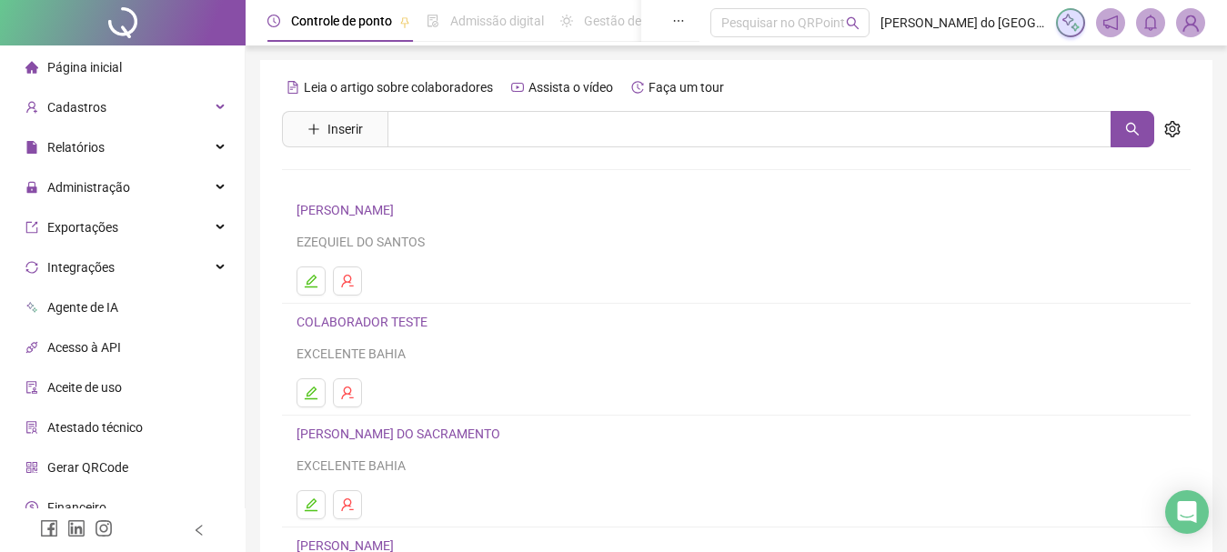
click at [115, 68] on span "Página inicial" at bounding box center [84, 67] width 75 height 15
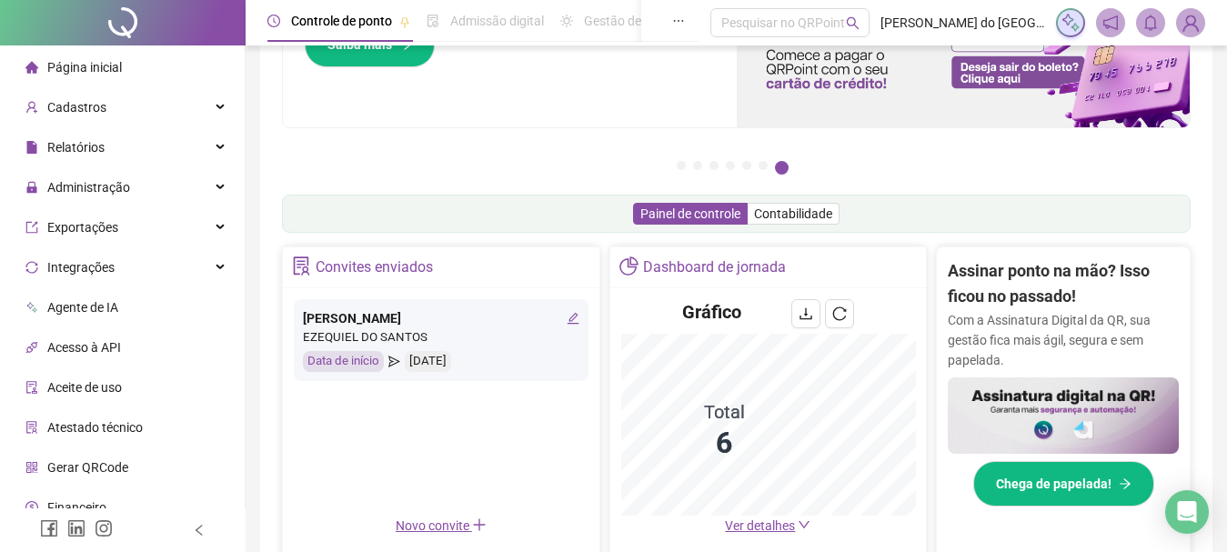
scroll to position [338, 0]
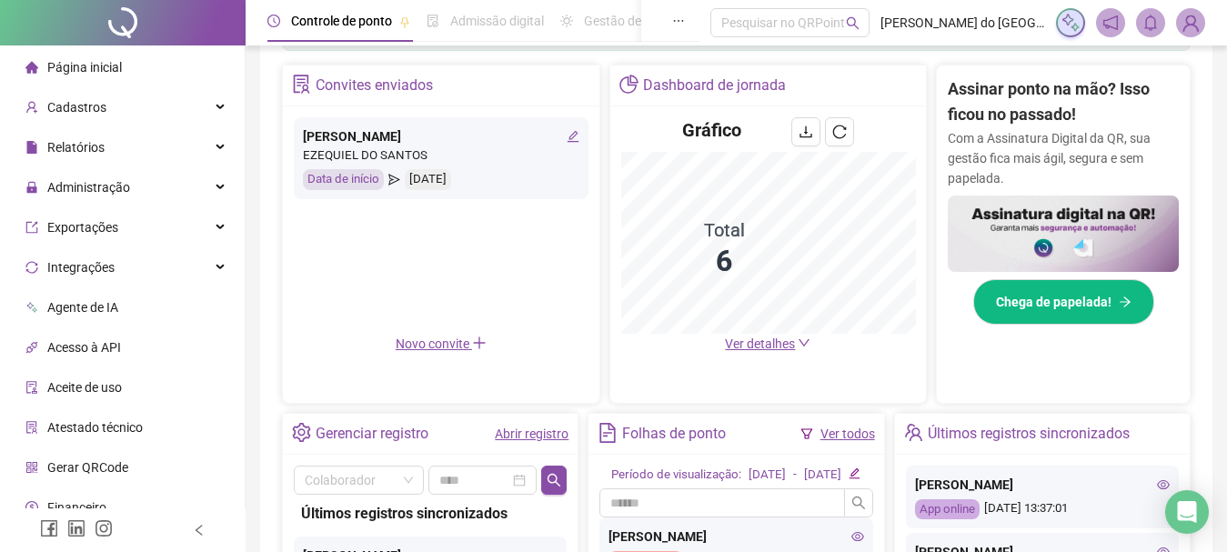
click at [800, 341] on icon "down" at bounding box center [804, 343] width 13 height 13
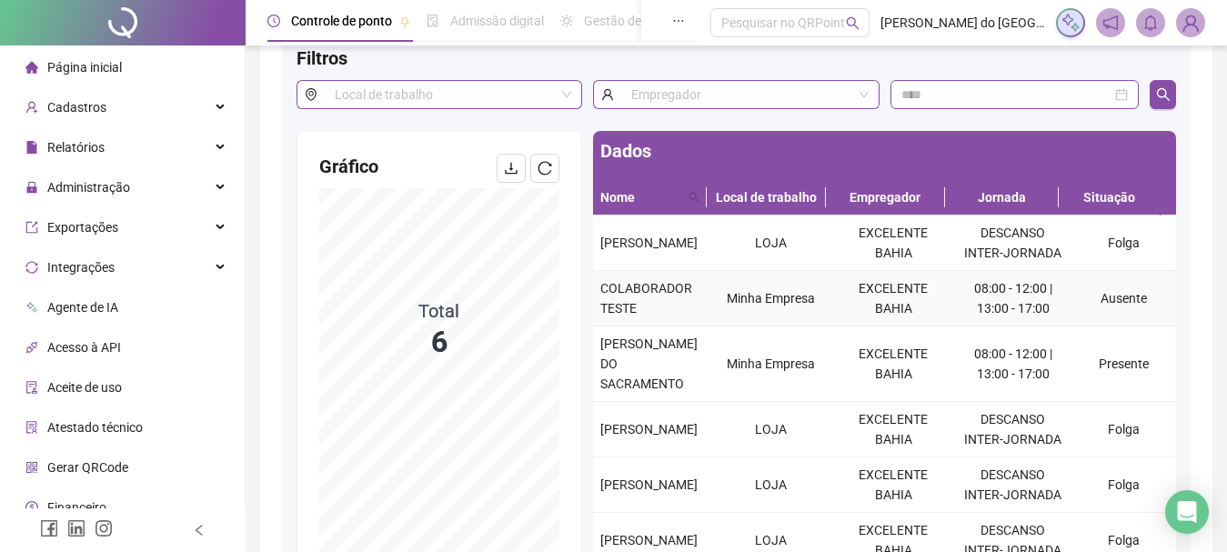
scroll to position [243, 0]
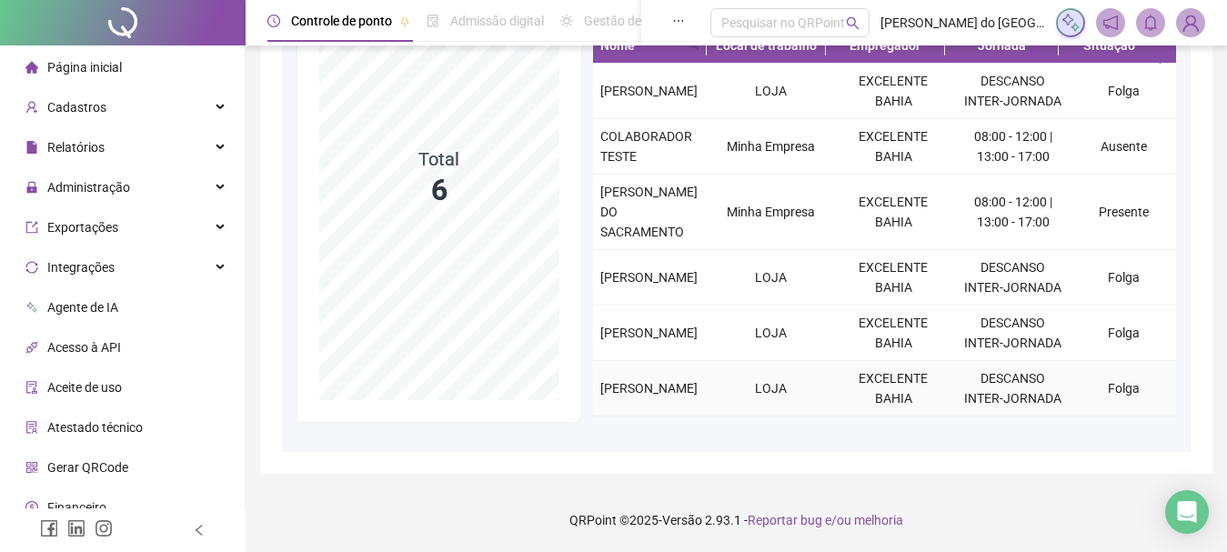
click at [1084, 386] on td "Folga" at bounding box center [1124, 388] width 105 height 55
click at [1109, 93] on td "Folga" at bounding box center [1124, 91] width 105 height 55
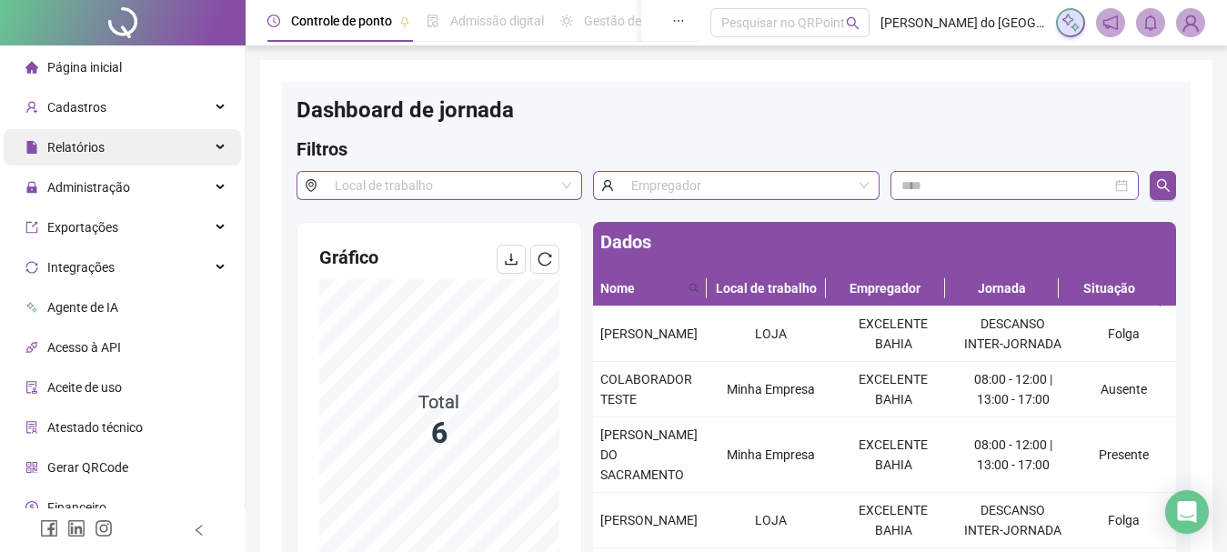
click at [107, 156] on div "Relatórios" at bounding box center [122, 147] width 237 height 36
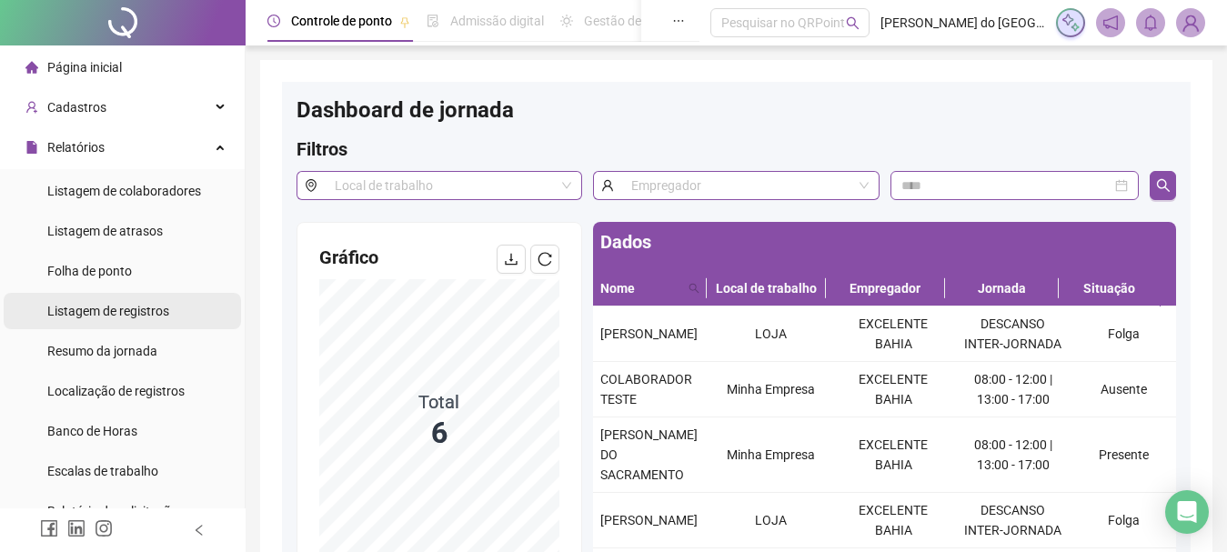
click at [109, 310] on span "Listagem de registros" at bounding box center [108, 311] width 122 height 15
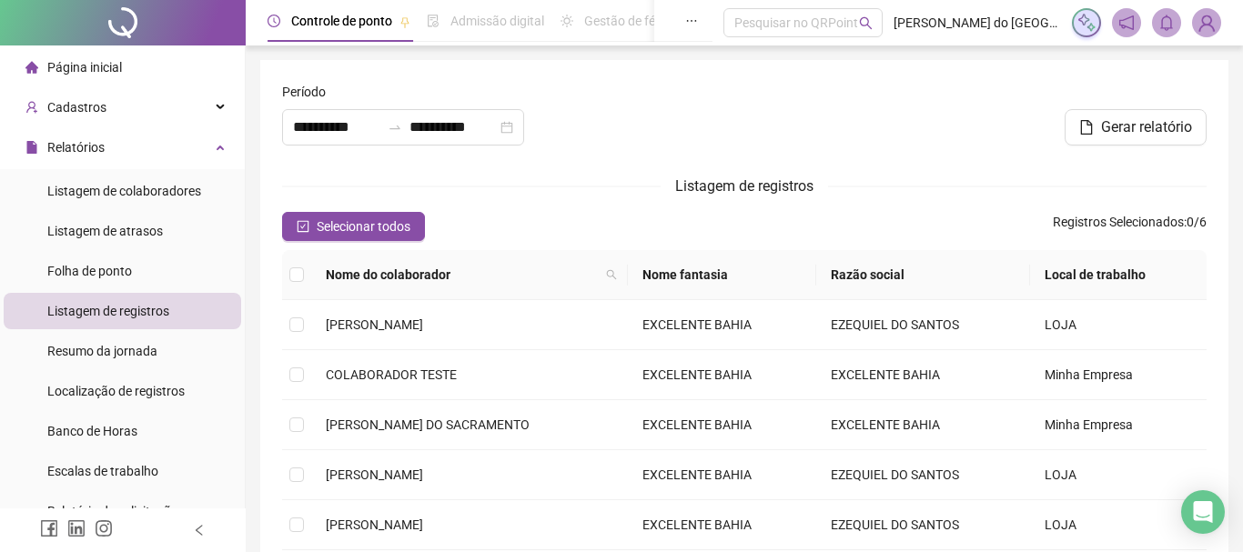
type input "**********"
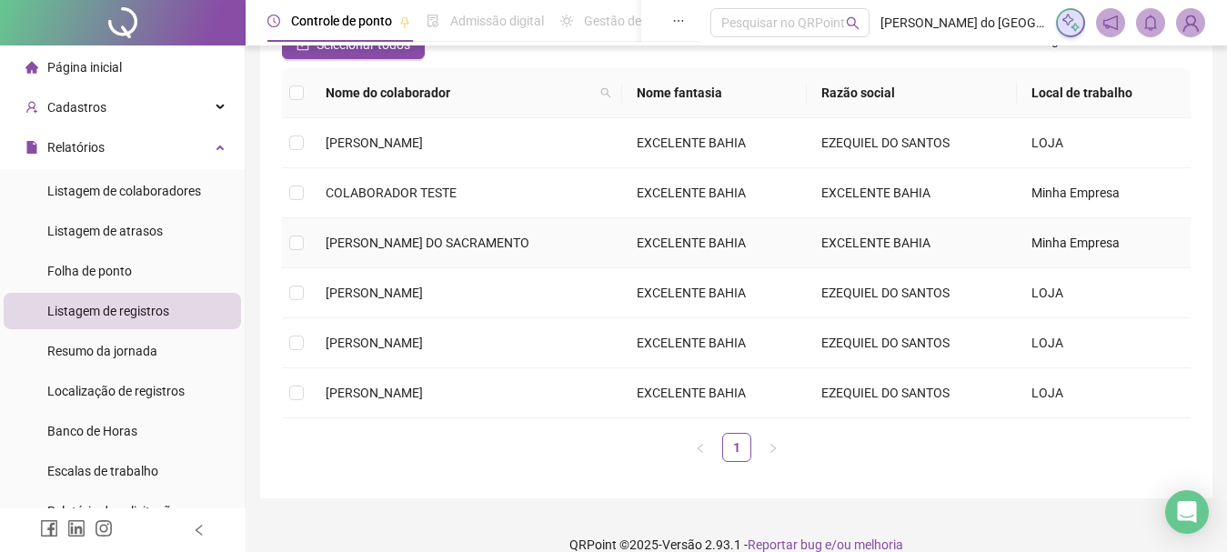
scroll to position [207, 0]
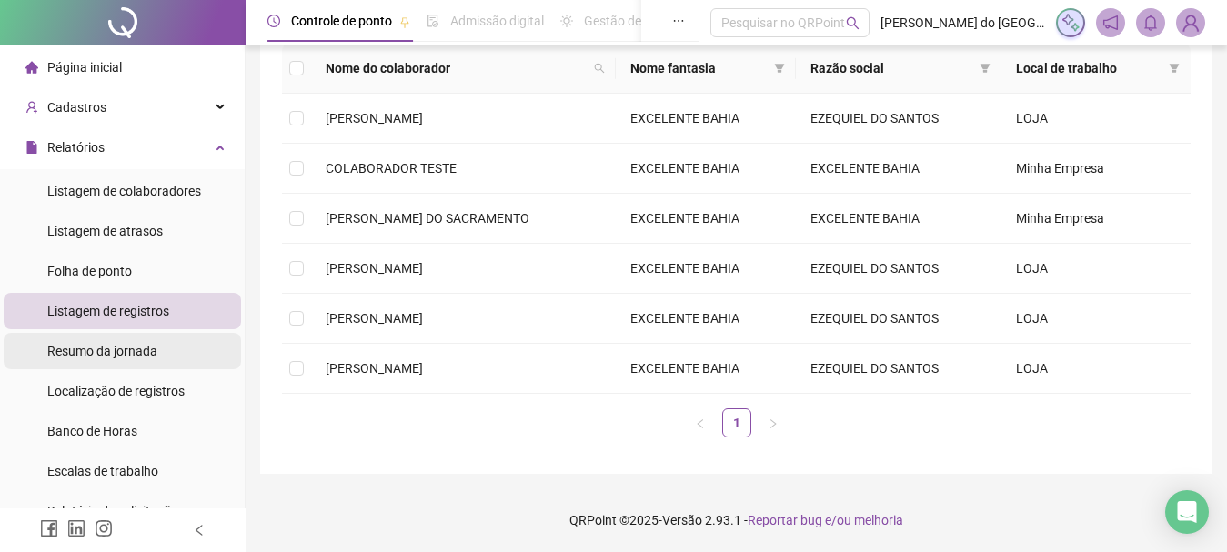
click at [96, 358] on span "Resumo da jornada" at bounding box center [102, 351] width 110 height 15
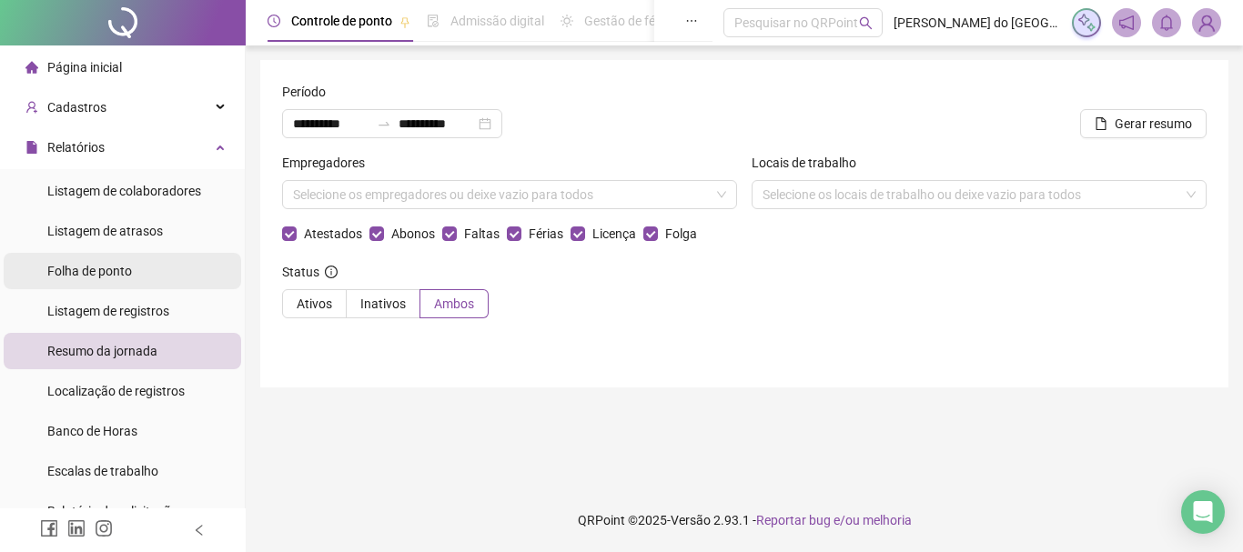
click at [128, 269] on span "Folha de ponto" at bounding box center [89, 271] width 85 height 15
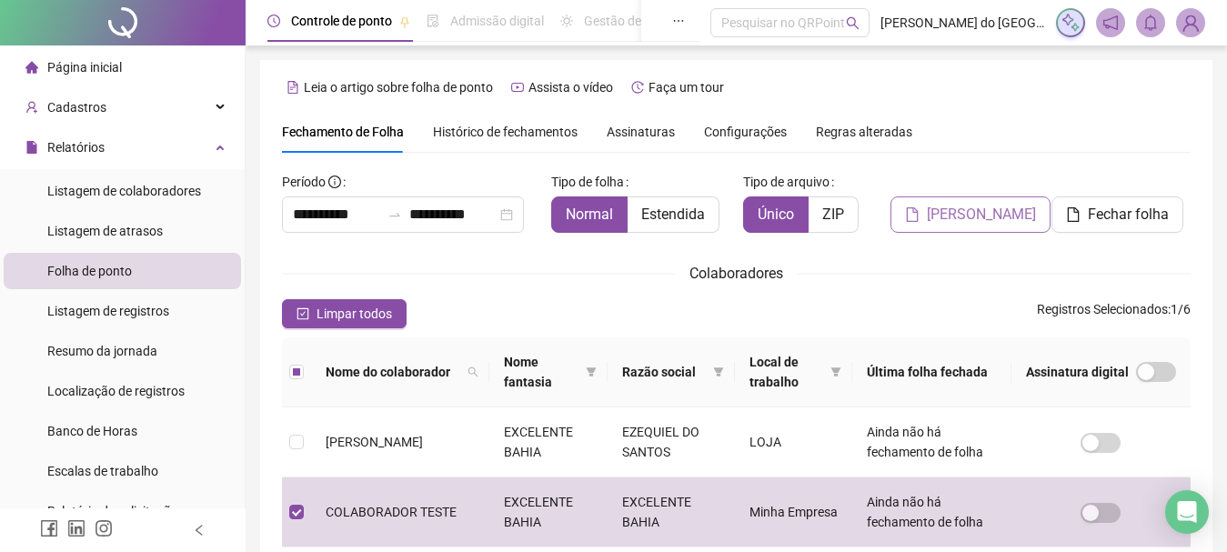
click at [968, 217] on span "[PERSON_NAME]" at bounding box center [981, 215] width 109 height 22
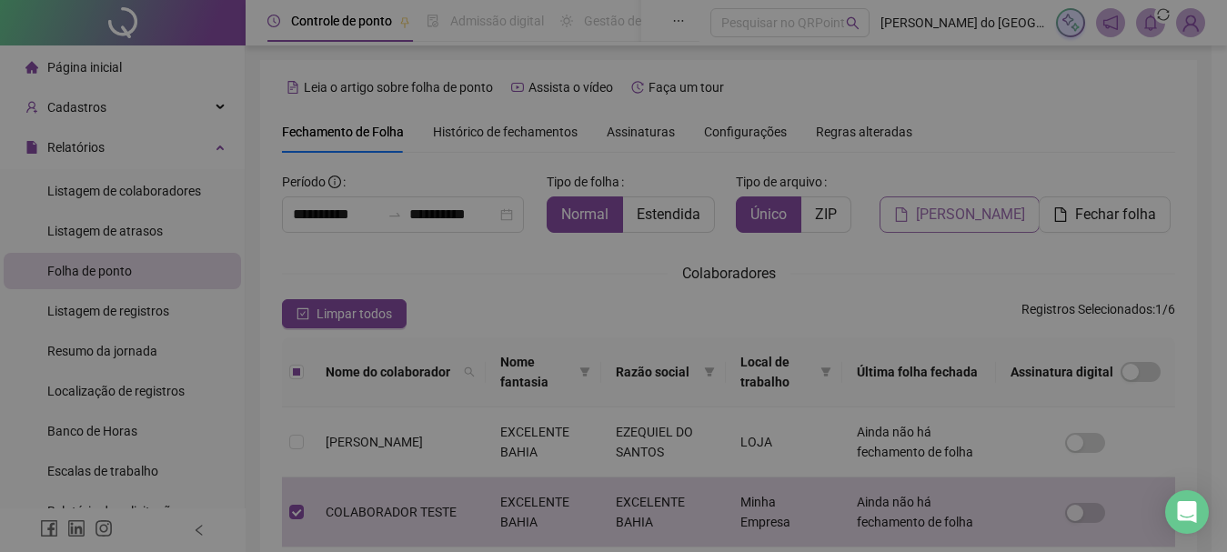
scroll to position [96, 0]
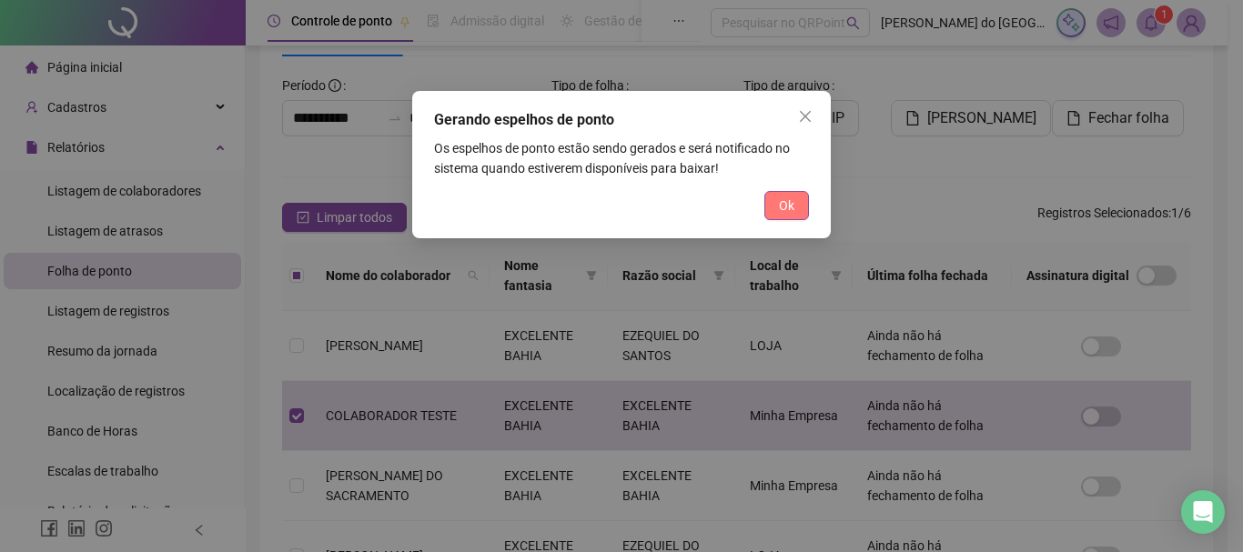
click at [800, 204] on button "Ok" at bounding box center [786, 205] width 45 height 29
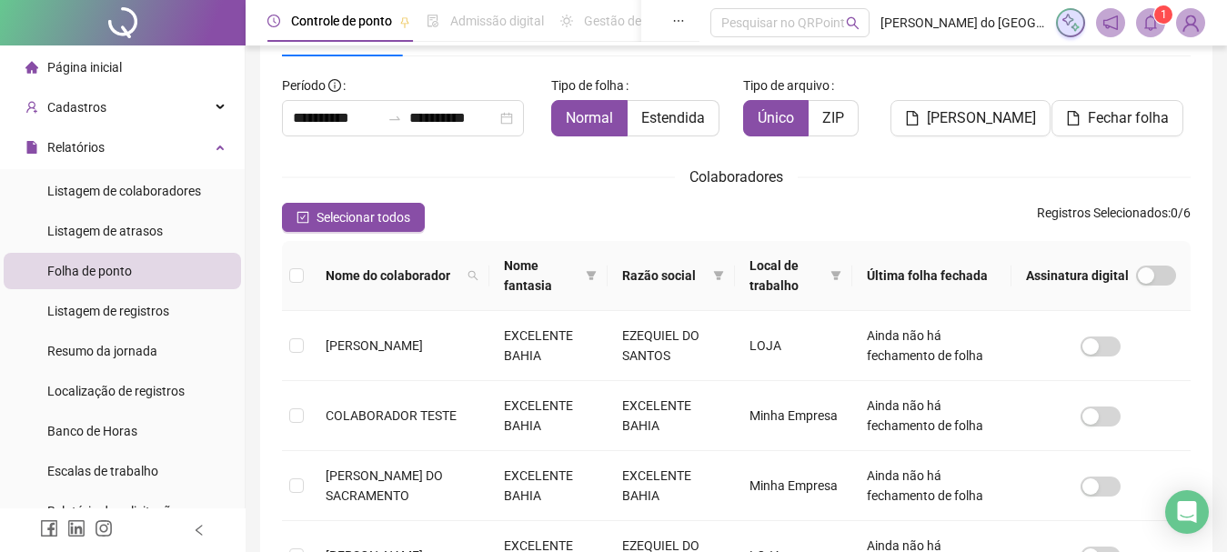
click at [113, 66] on span "Página inicial" at bounding box center [84, 67] width 75 height 15
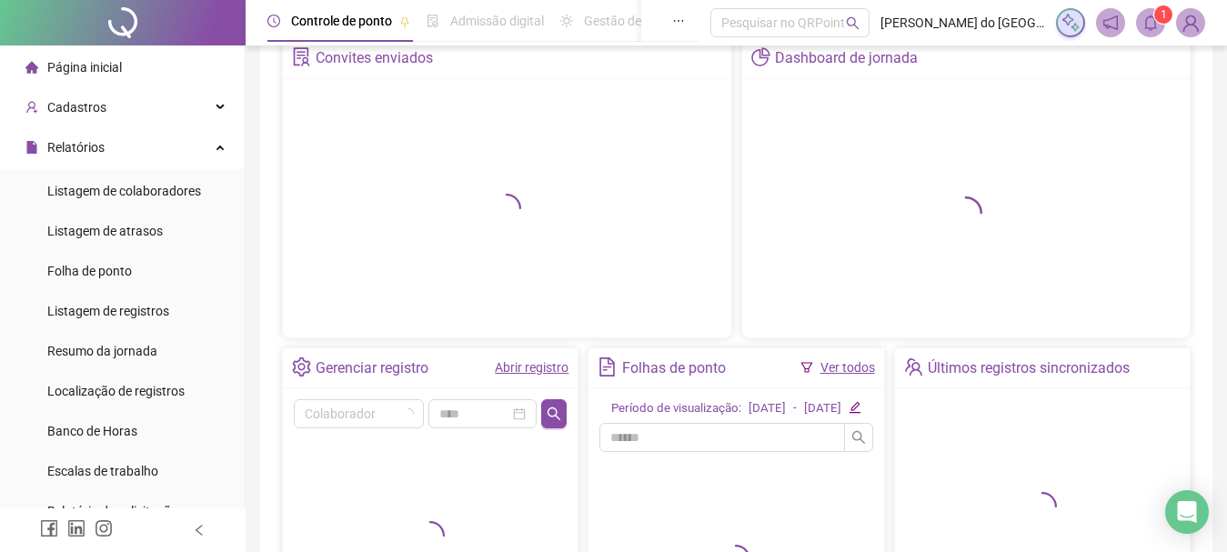
click at [1143, 13] on span at bounding box center [1150, 22] width 29 height 29
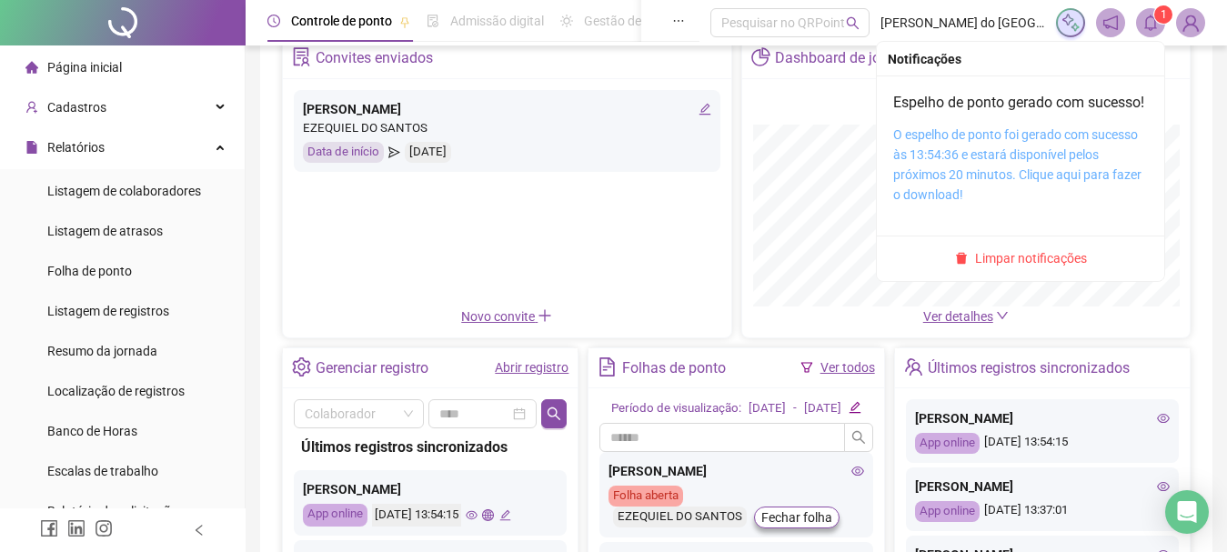
click at [1073, 196] on link "O espelho de ponto foi gerado com sucesso às 13:54:36 e estará disponível pelos…" at bounding box center [1017, 164] width 248 height 75
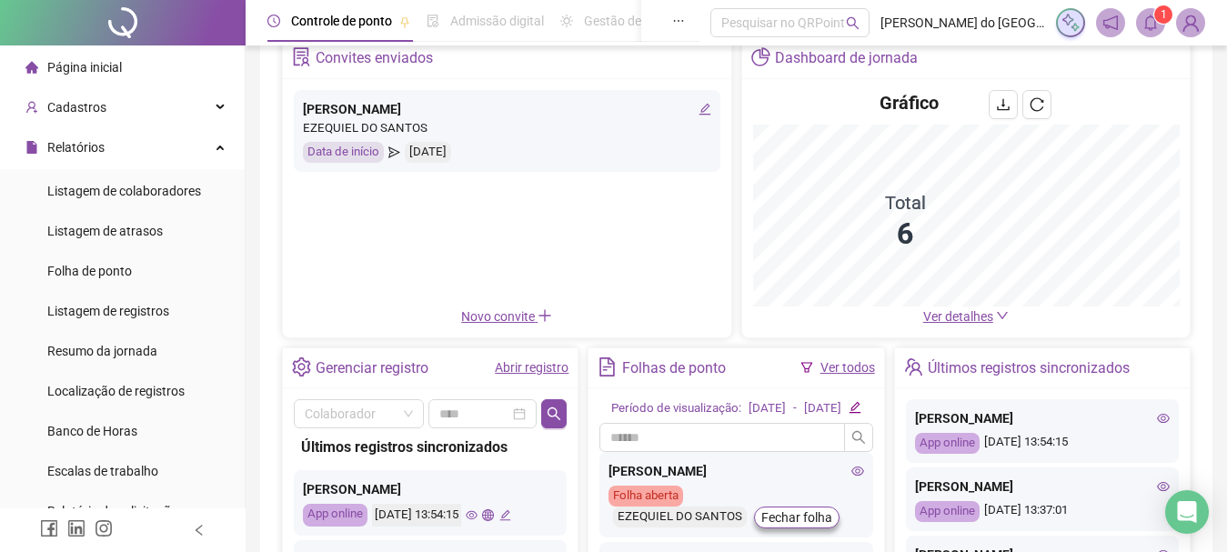
click at [1154, 21] on icon "bell" at bounding box center [1151, 23] width 16 height 16
click at [1159, 247] on span "Limpar notificações" at bounding box center [1020, 258] width 287 height 23
click at [1151, 247] on span "Limpar notificações" at bounding box center [1020, 258] width 287 height 23
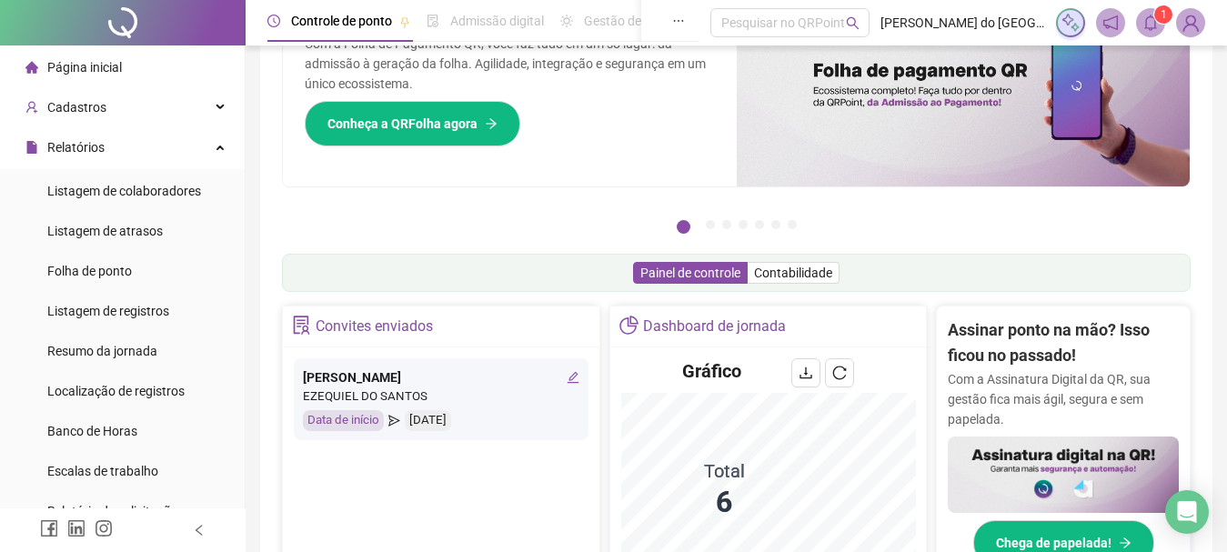
scroll to position [612, 0]
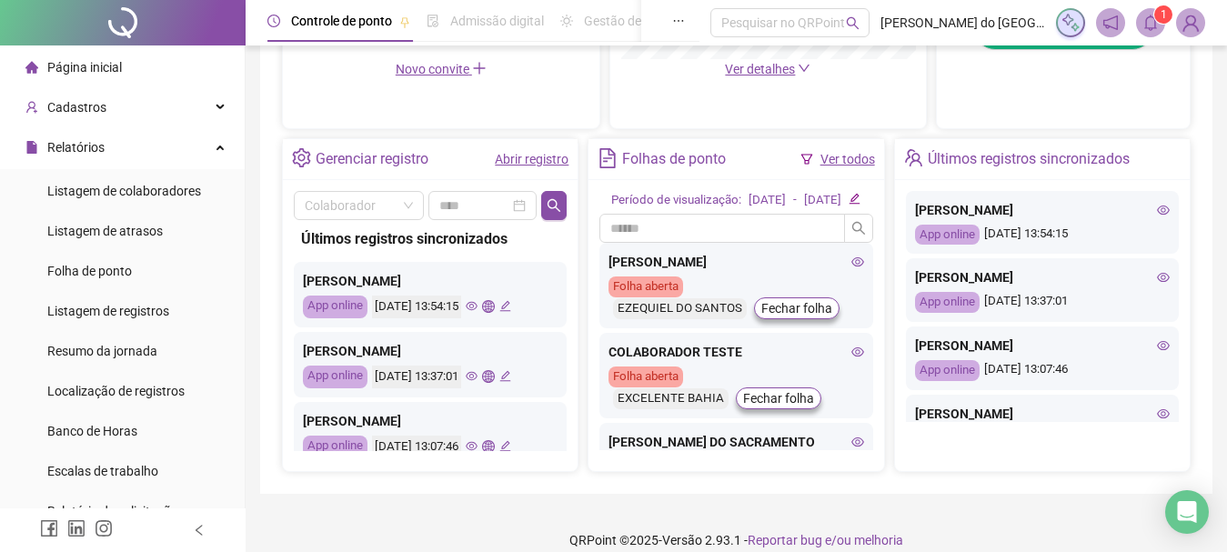
click at [1154, 17] on icon "bell" at bounding box center [1150, 23] width 13 height 16
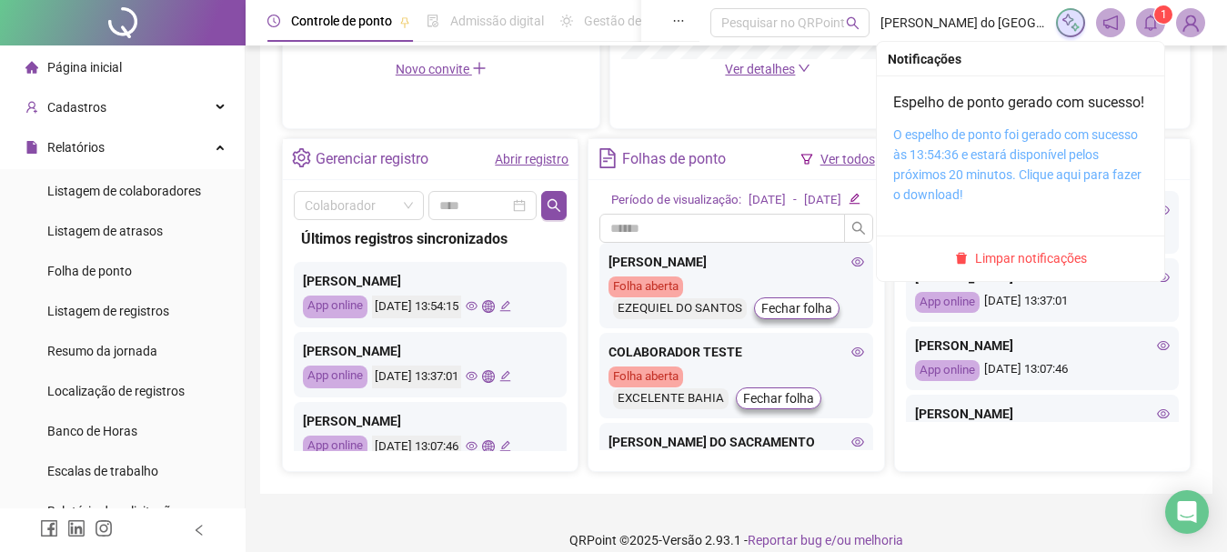
click at [1030, 196] on link "O espelho de ponto foi gerado com sucesso às 13:54:36 e estará disponível pelos…" at bounding box center [1017, 164] width 248 height 75
click at [1037, 198] on link "O espelho de ponto foi gerado com sucesso às 13:54:36 e estará disponível pelos…" at bounding box center [1017, 164] width 248 height 75
